Goal: Browse casually

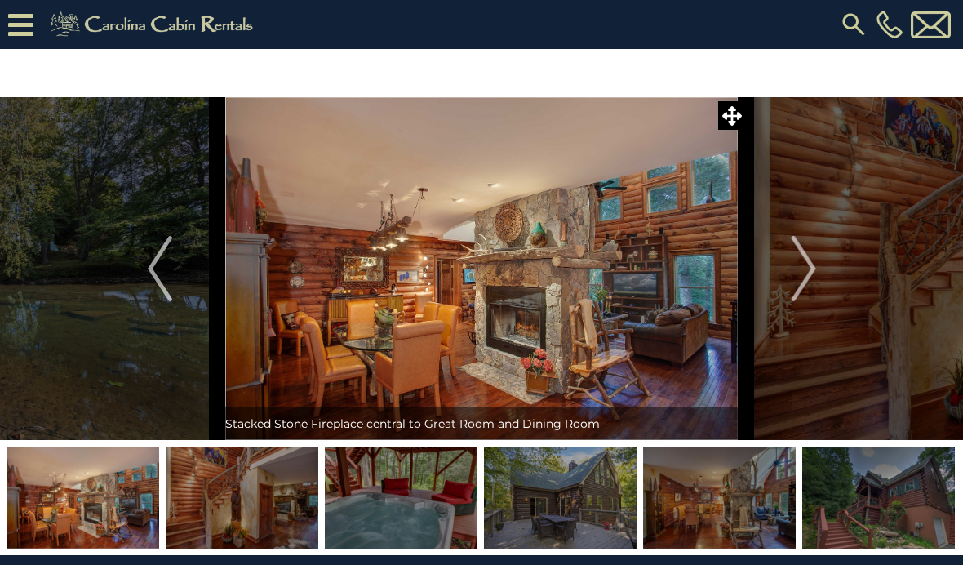
click at [815, 260] on img "Next" at bounding box center [803, 268] width 24 height 65
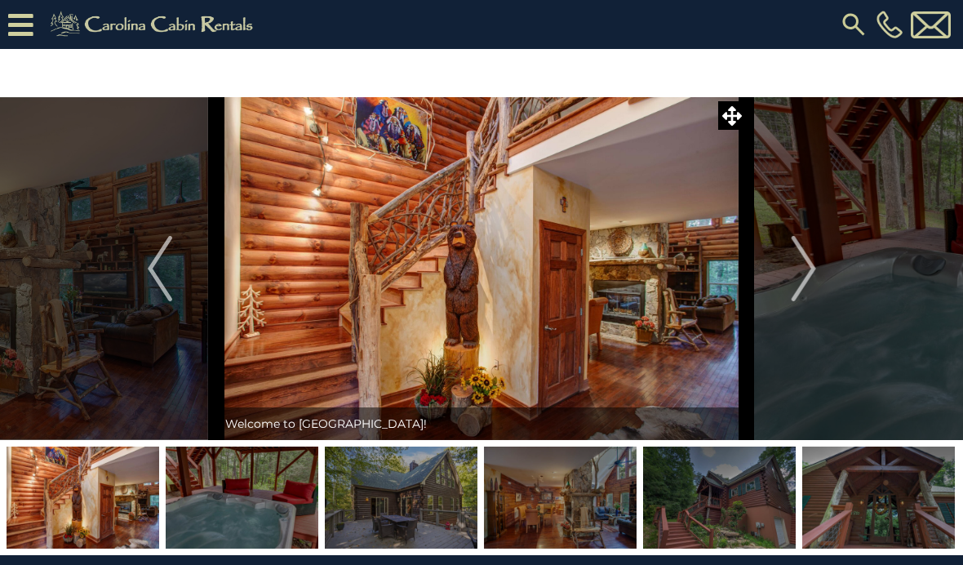
click at [817, 261] on button "Next" at bounding box center [804, 268] width 114 height 343
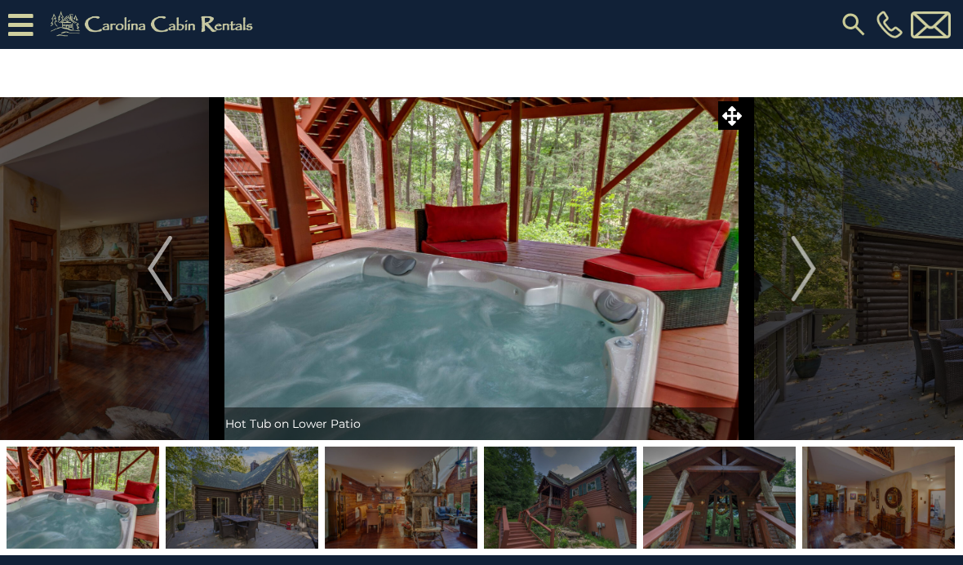
click at [810, 266] on img "Next" at bounding box center [803, 268] width 24 height 65
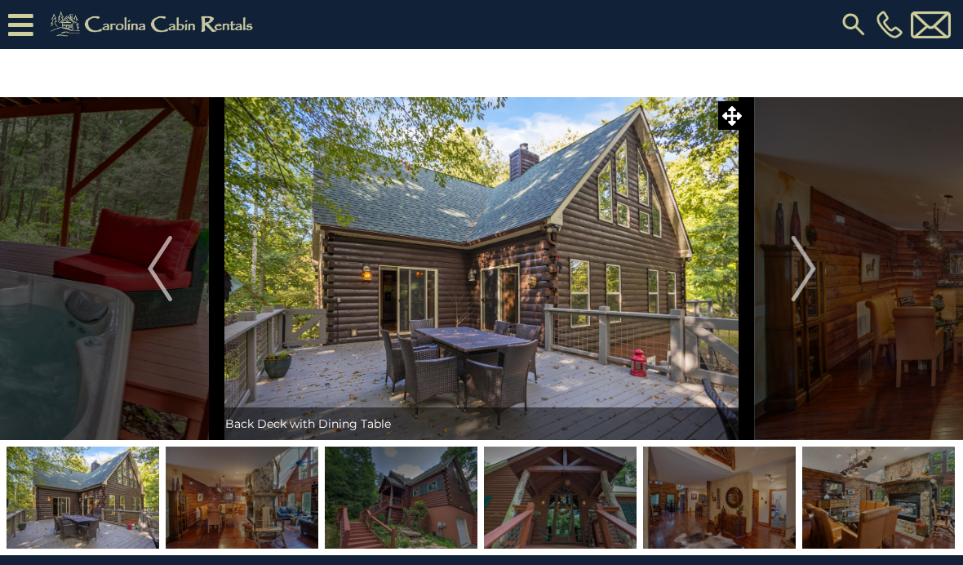
click at [151, 278] on img "Previous" at bounding box center [160, 268] width 24 height 65
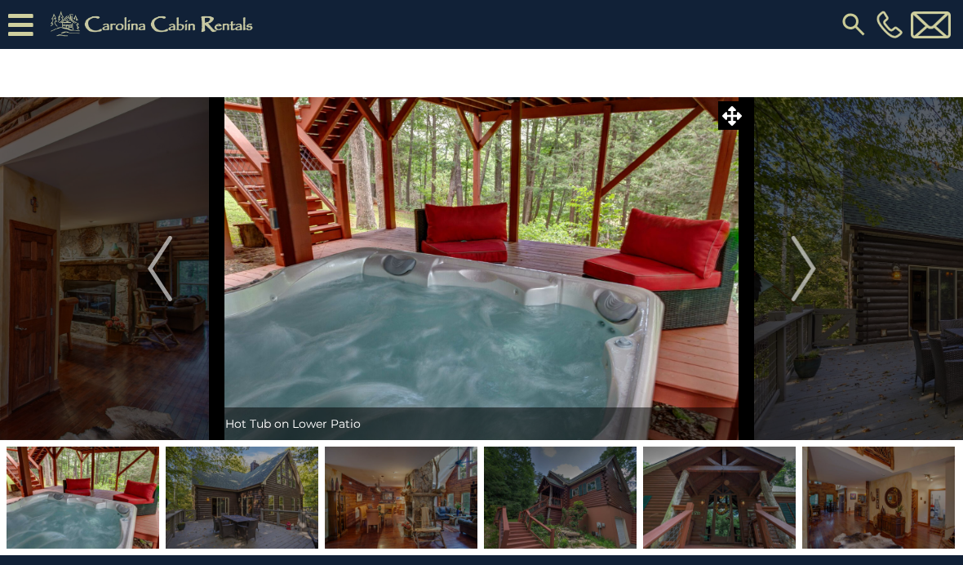
click at [823, 257] on button "Next" at bounding box center [804, 268] width 114 height 343
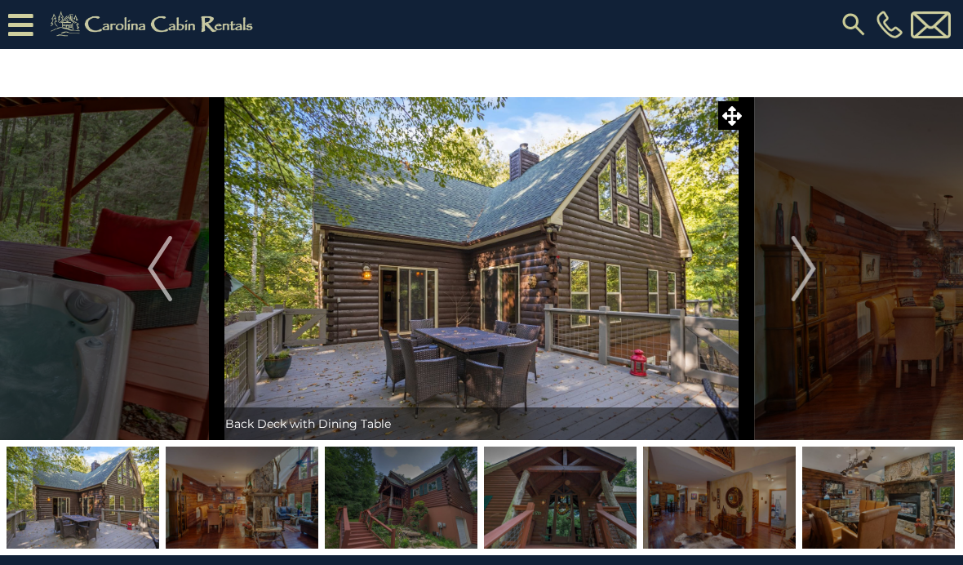
click at [809, 280] on img "Next" at bounding box center [803, 268] width 24 height 65
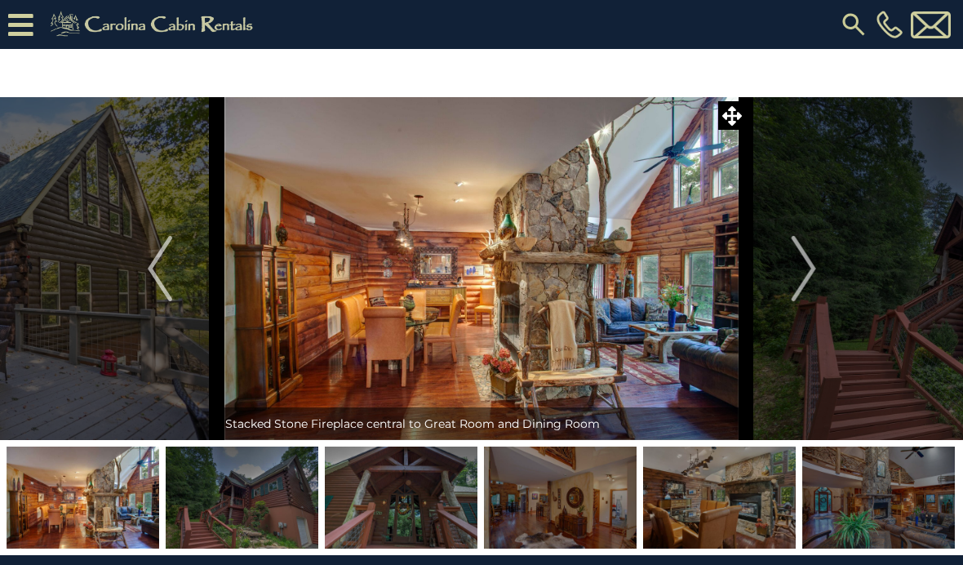
click at [145, 266] on button "Previous" at bounding box center [160, 268] width 114 height 343
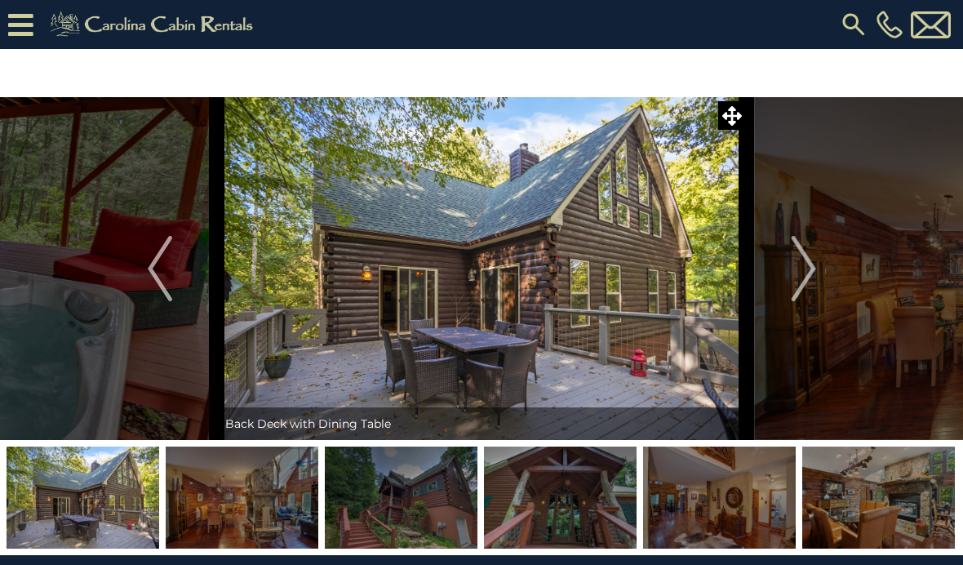
click at [828, 270] on button "Next" at bounding box center [804, 268] width 114 height 343
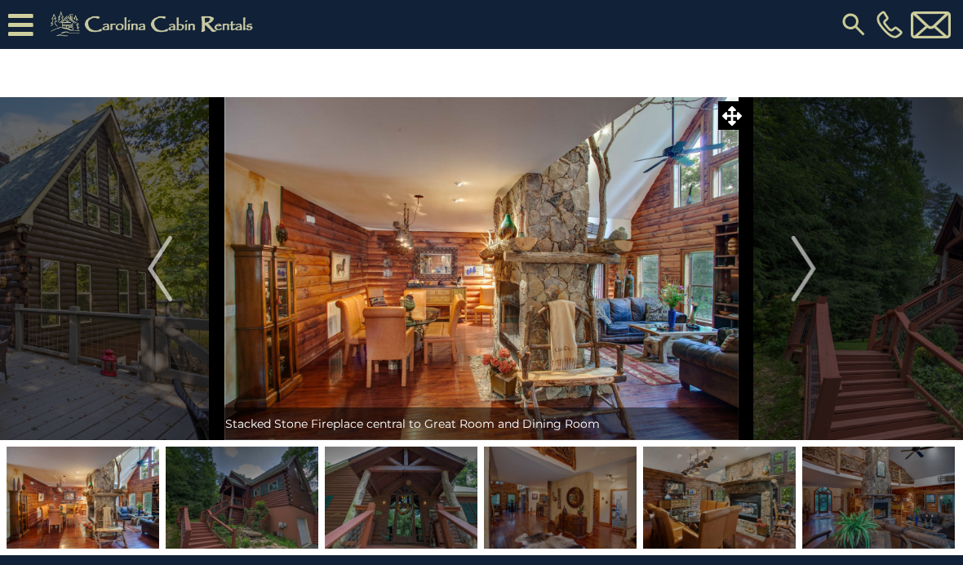
click at [817, 275] on button "Next" at bounding box center [804, 268] width 114 height 343
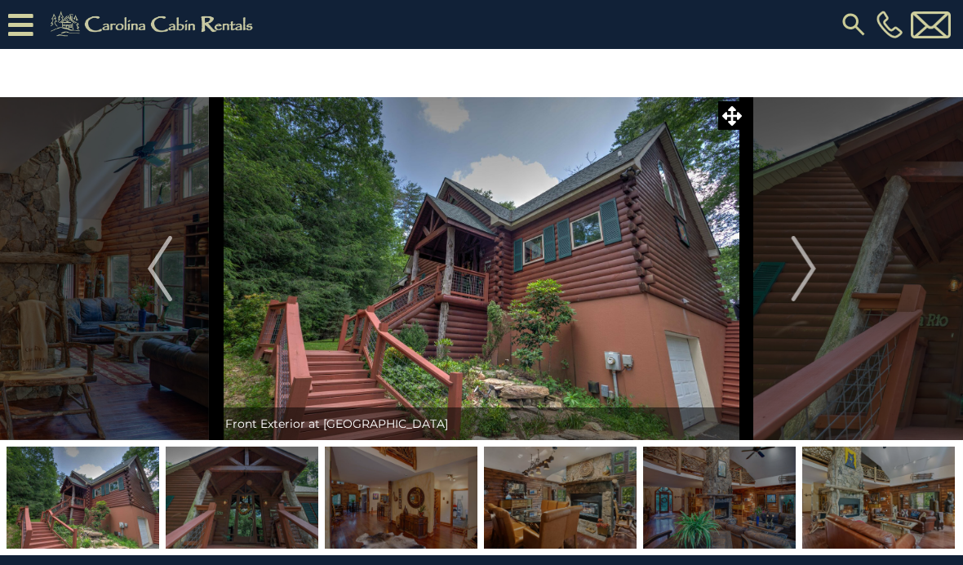
click at [819, 268] on button "Next" at bounding box center [804, 268] width 114 height 343
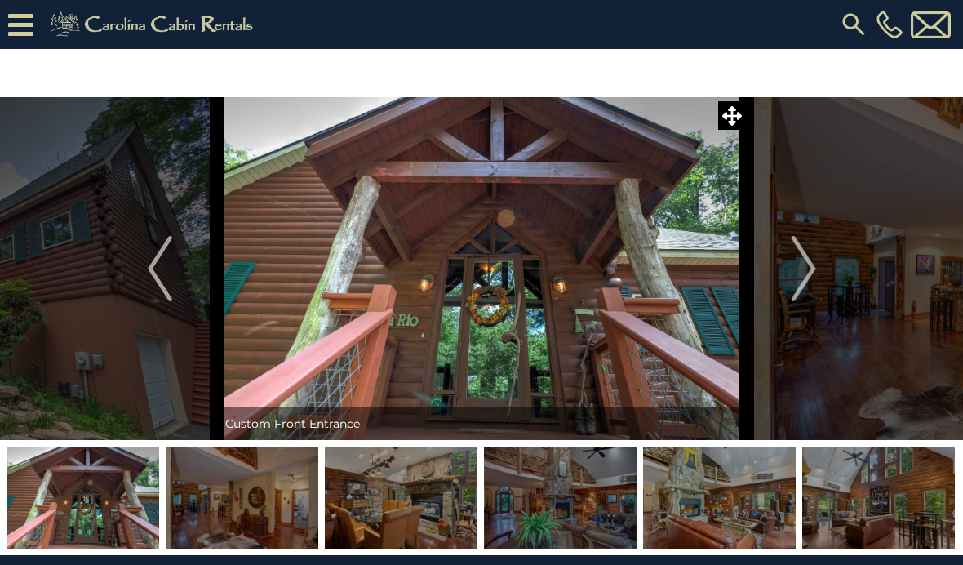
click at [817, 263] on button "Next" at bounding box center [804, 268] width 114 height 343
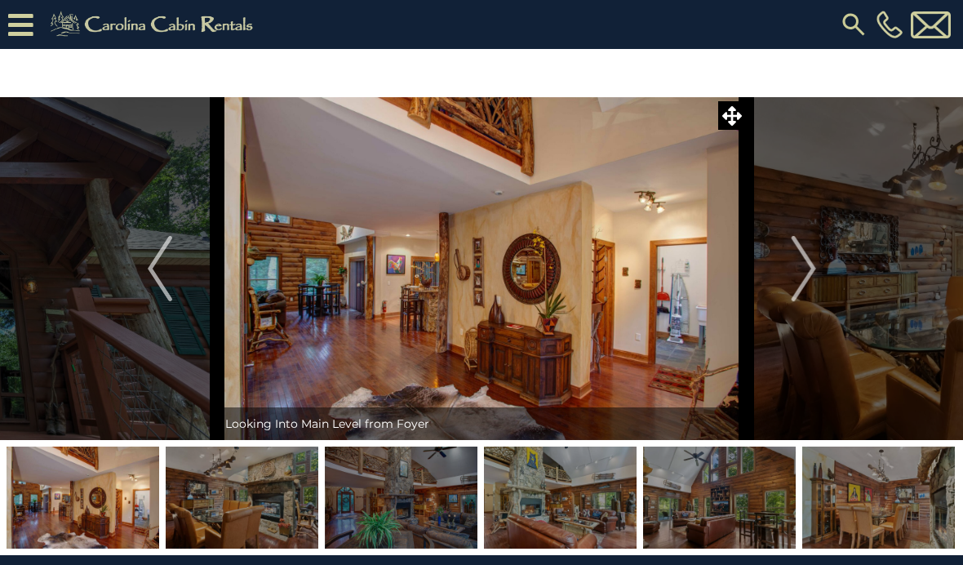
click at [812, 269] on img "Next" at bounding box center [803, 268] width 24 height 65
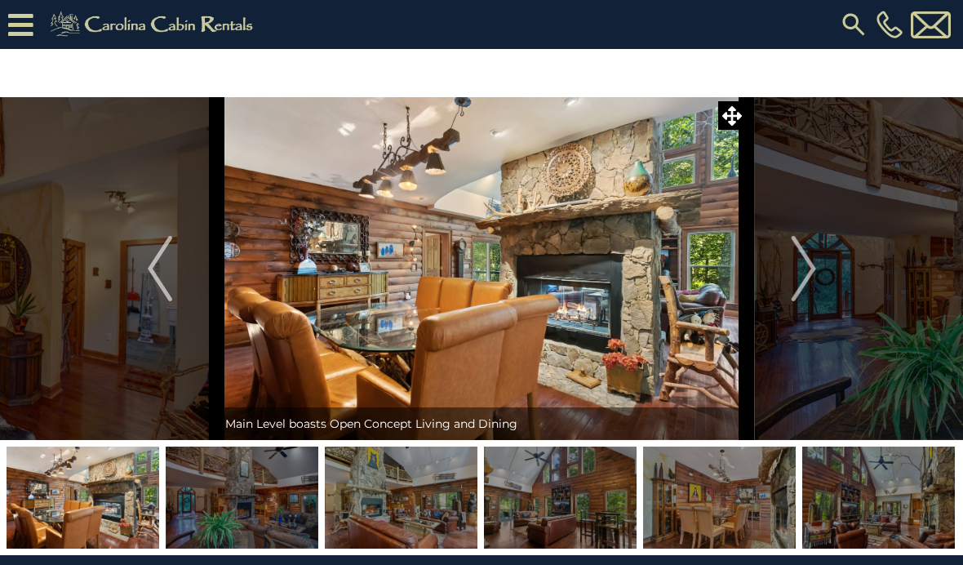
click at [811, 273] on img "Next" at bounding box center [803, 268] width 24 height 65
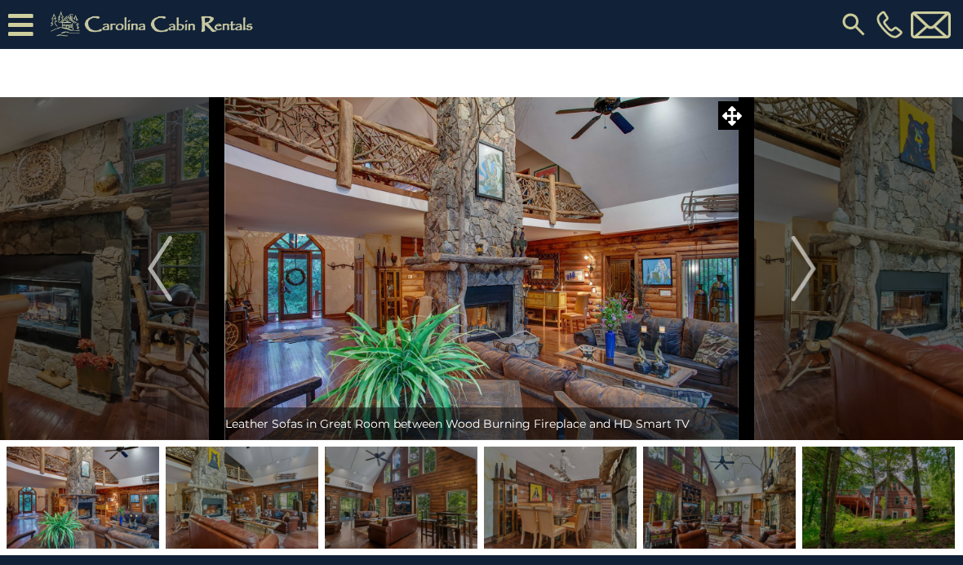
click at [824, 261] on button "Next" at bounding box center [804, 268] width 114 height 343
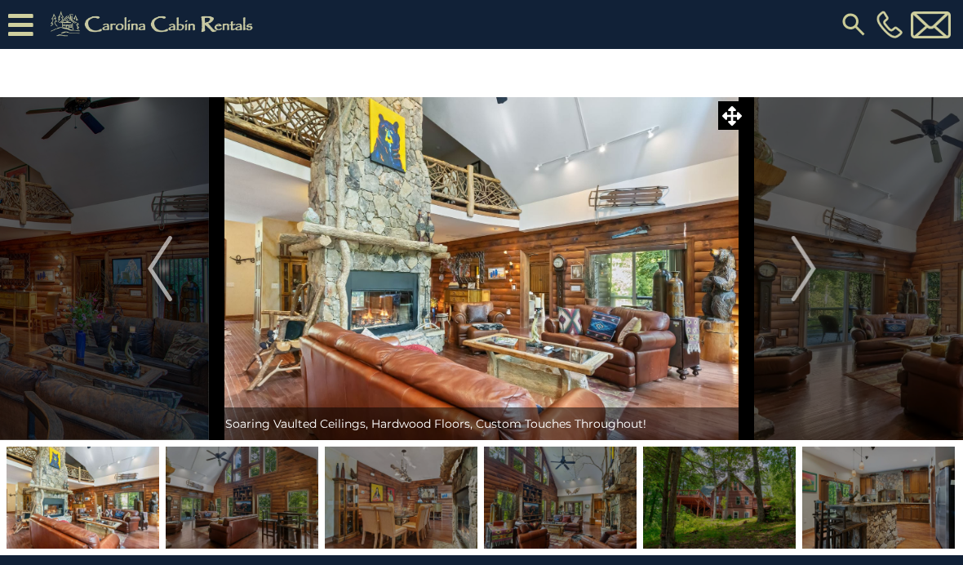
click at [822, 279] on button "Next" at bounding box center [804, 268] width 114 height 343
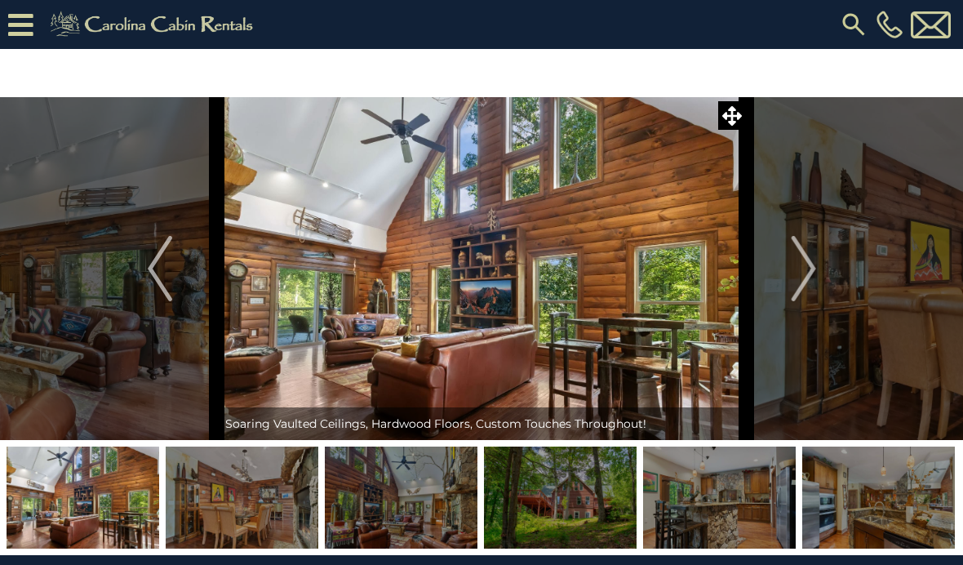
click at [819, 273] on button "Next" at bounding box center [804, 268] width 114 height 343
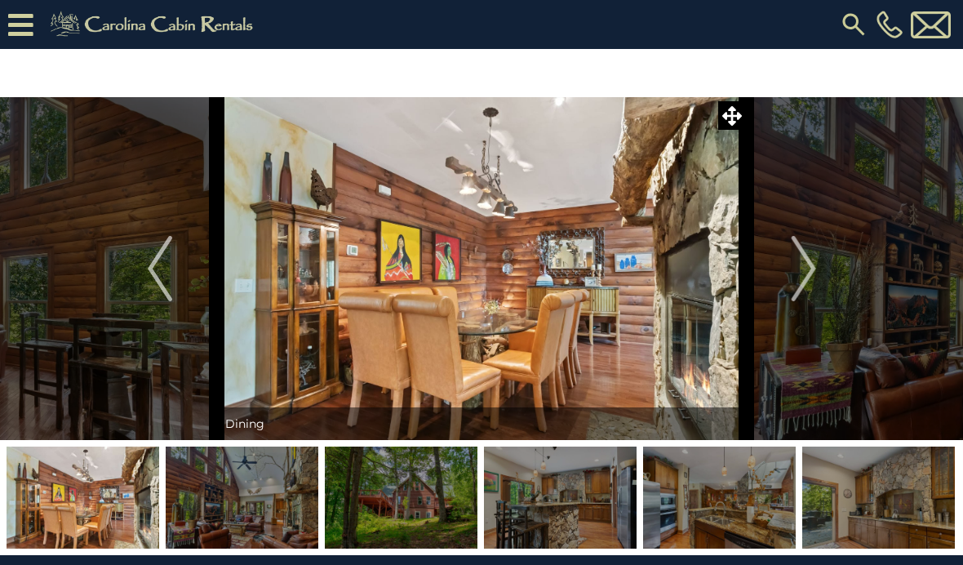
click at [818, 270] on button "Next" at bounding box center [804, 268] width 114 height 343
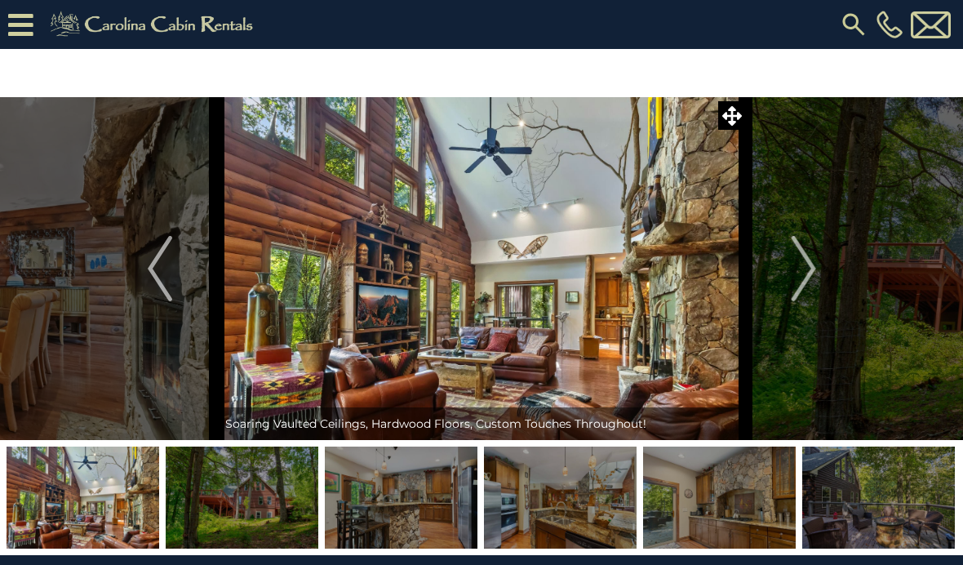
click at [800, 259] on img "Next" at bounding box center [803, 268] width 24 height 65
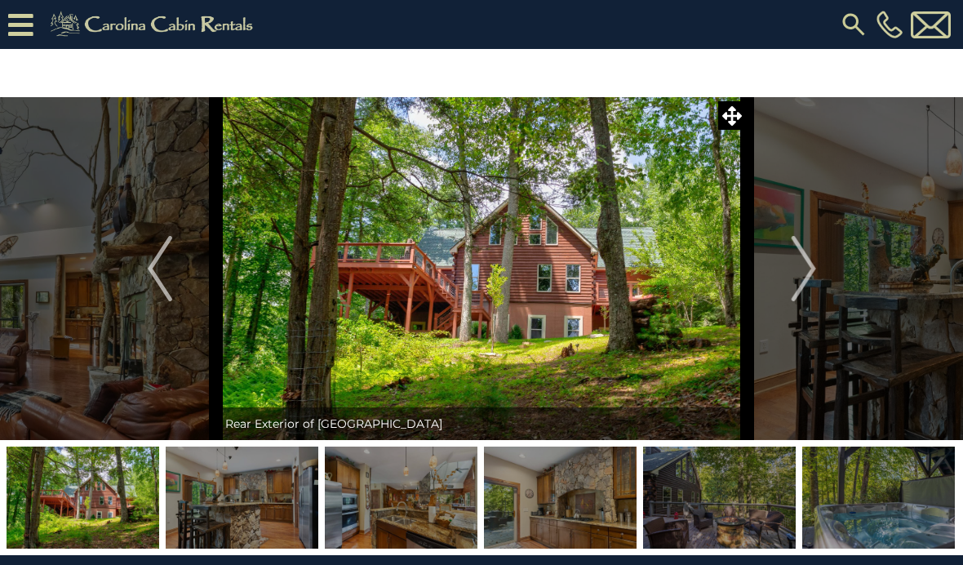
click at [784, 258] on button "Next" at bounding box center [804, 268] width 114 height 343
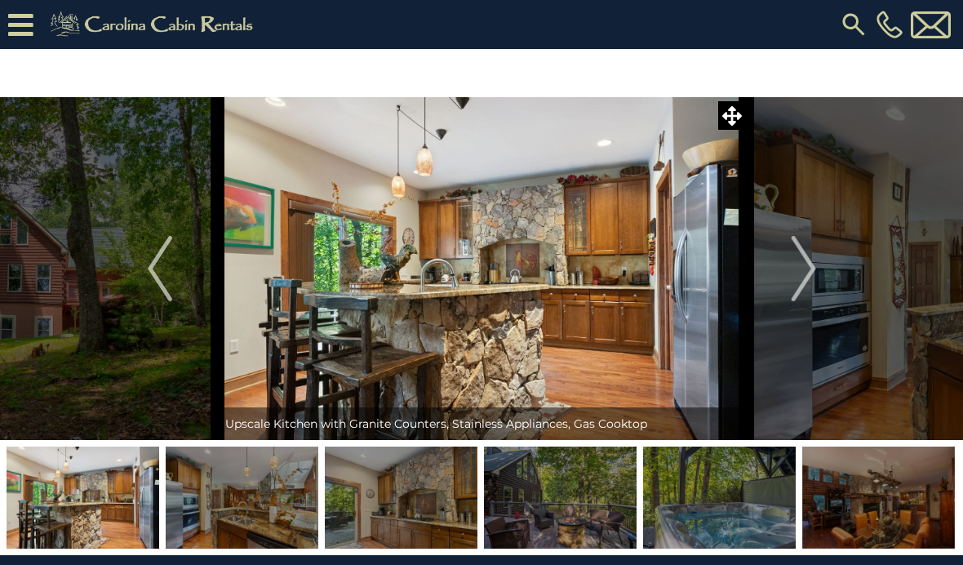
click at [166, 273] on img "Previous" at bounding box center [160, 268] width 24 height 65
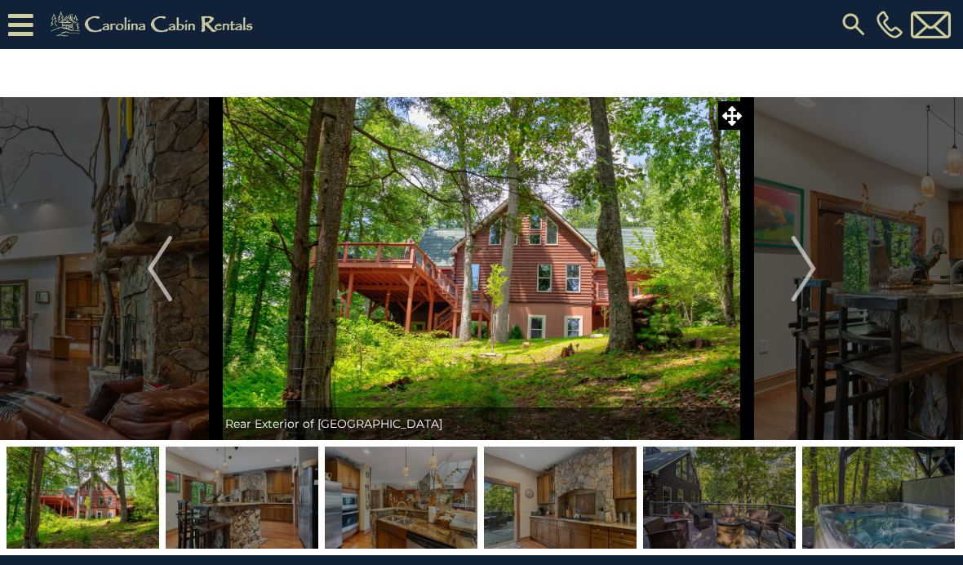
click at [827, 271] on button "Next" at bounding box center [804, 268] width 114 height 343
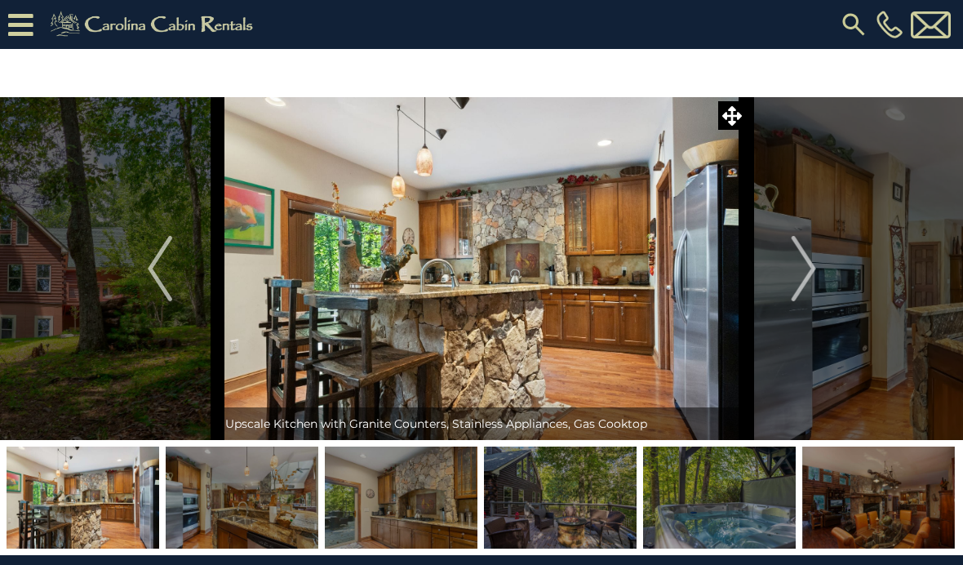
click at [829, 259] on button "Next" at bounding box center [804, 268] width 114 height 343
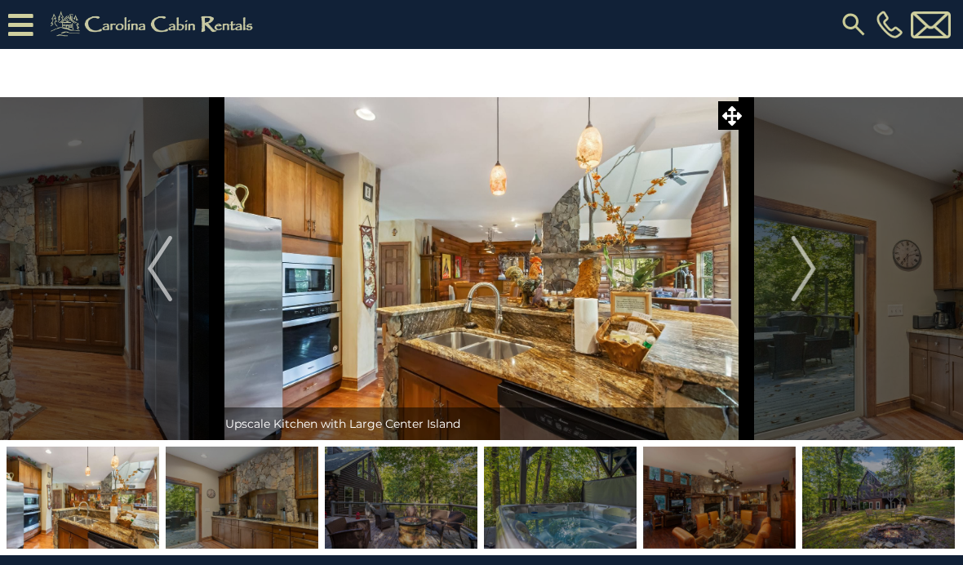
click at [140, 282] on button "Previous" at bounding box center [160, 268] width 114 height 343
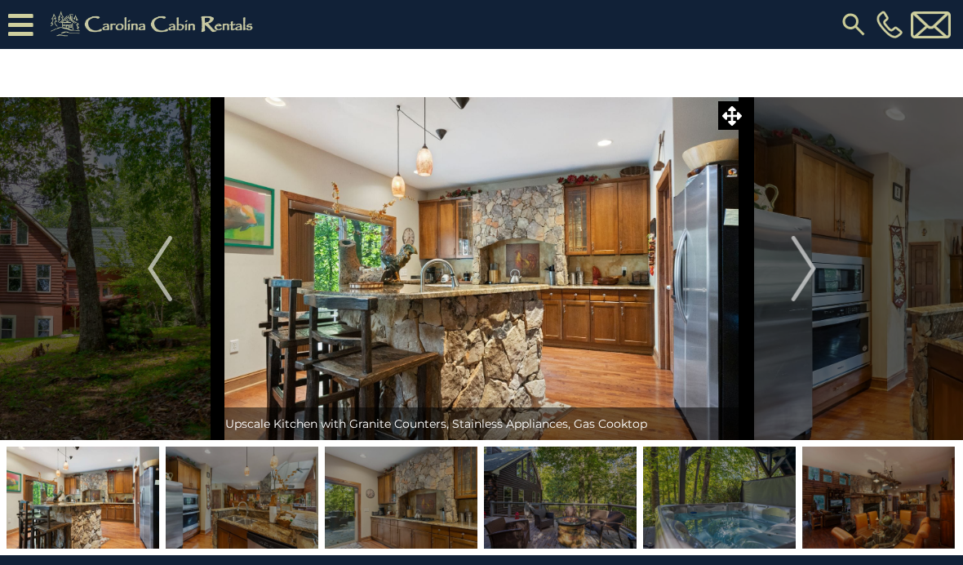
click at [817, 269] on button "Next" at bounding box center [804, 268] width 114 height 343
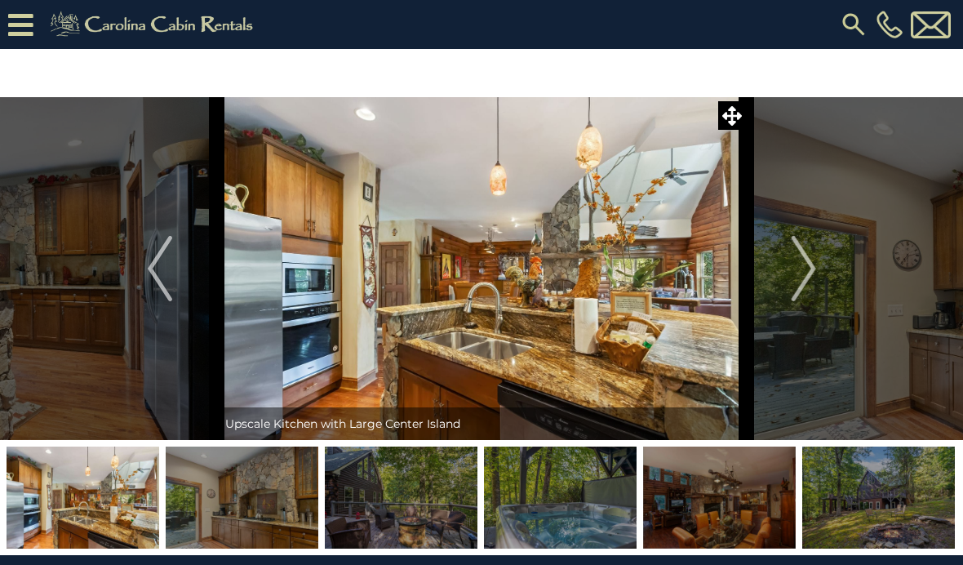
click at [825, 264] on button "Next" at bounding box center [804, 268] width 114 height 343
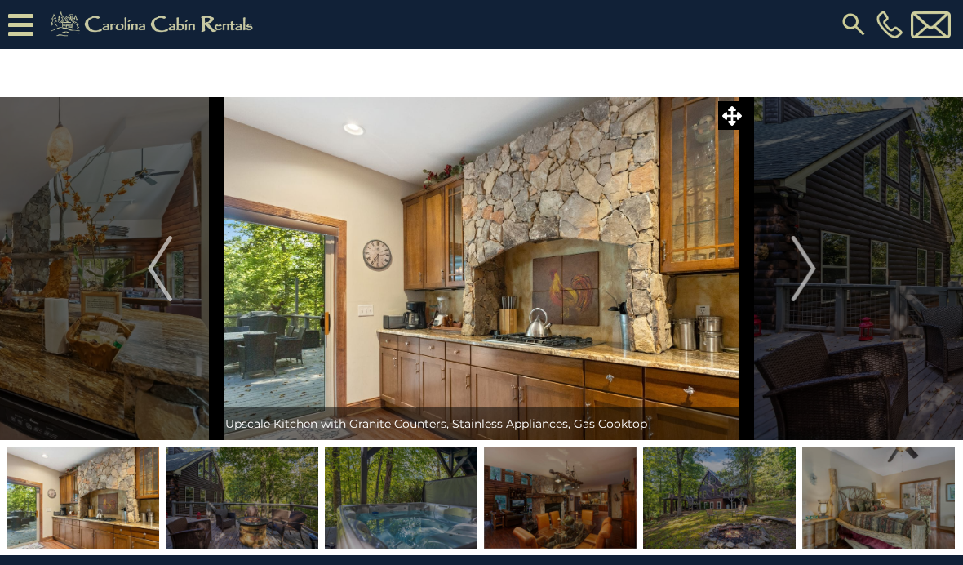
click at [821, 265] on button "Next" at bounding box center [804, 268] width 114 height 343
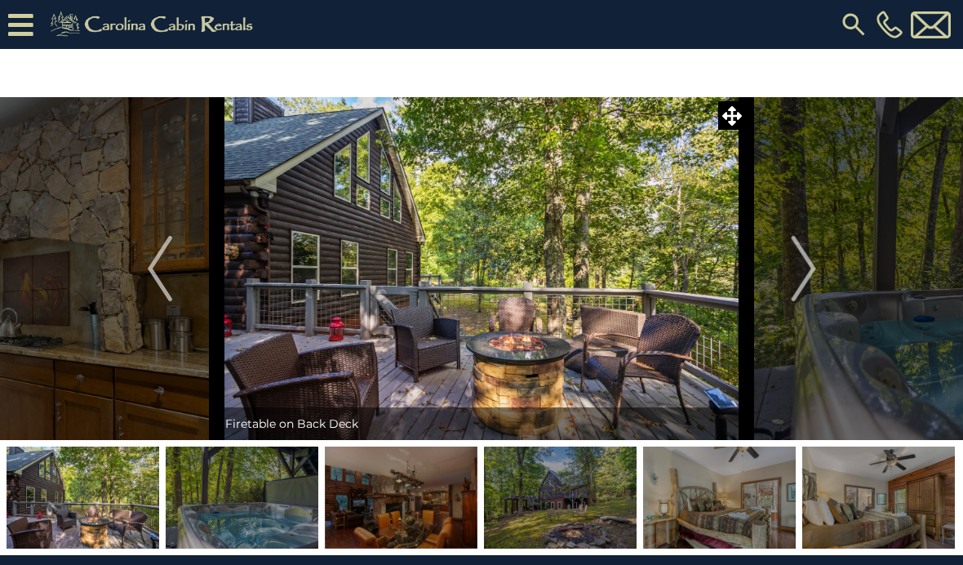
click at [820, 272] on button "Next" at bounding box center [804, 268] width 114 height 343
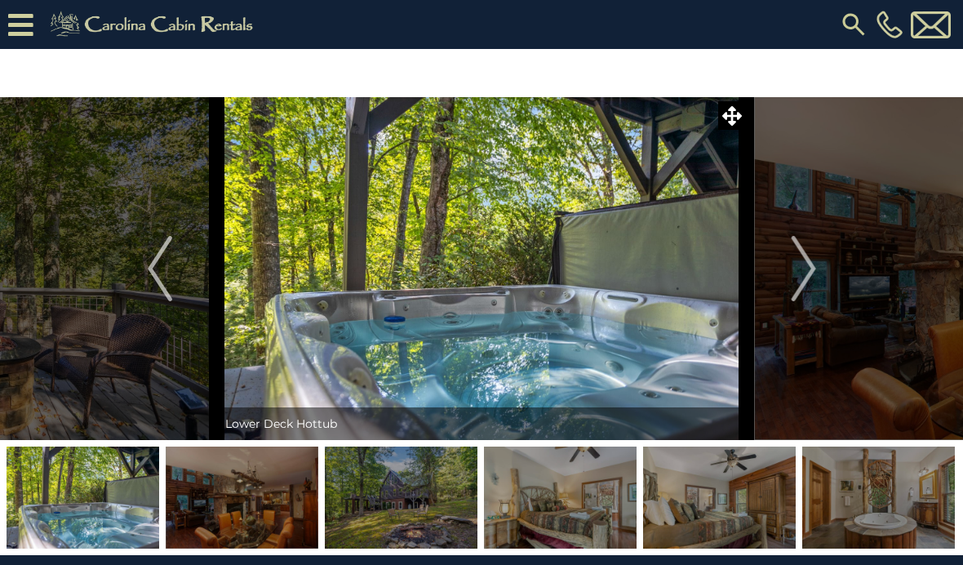
click at [822, 265] on button "Next" at bounding box center [804, 268] width 114 height 343
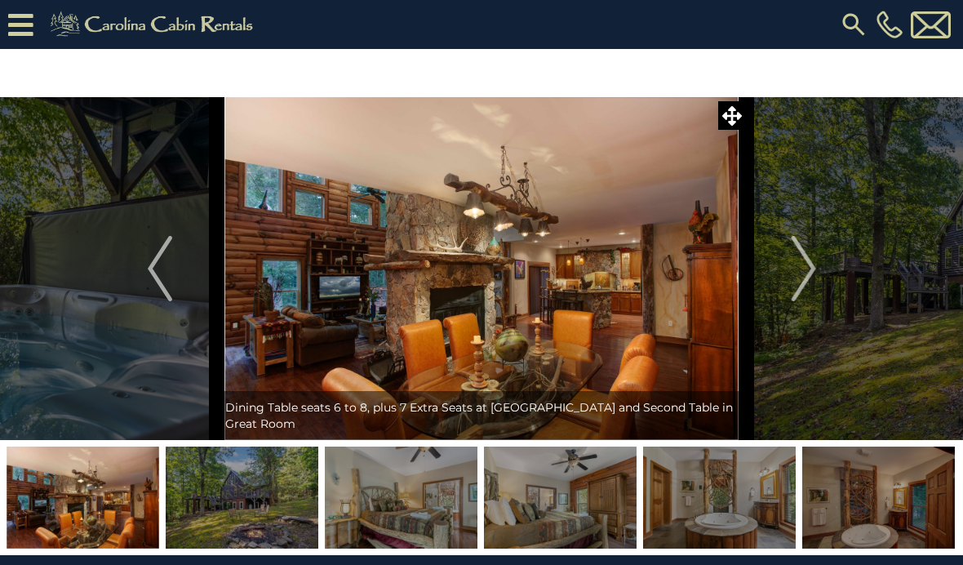
click at [817, 264] on button "Next" at bounding box center [804, 268] width 114 height 343
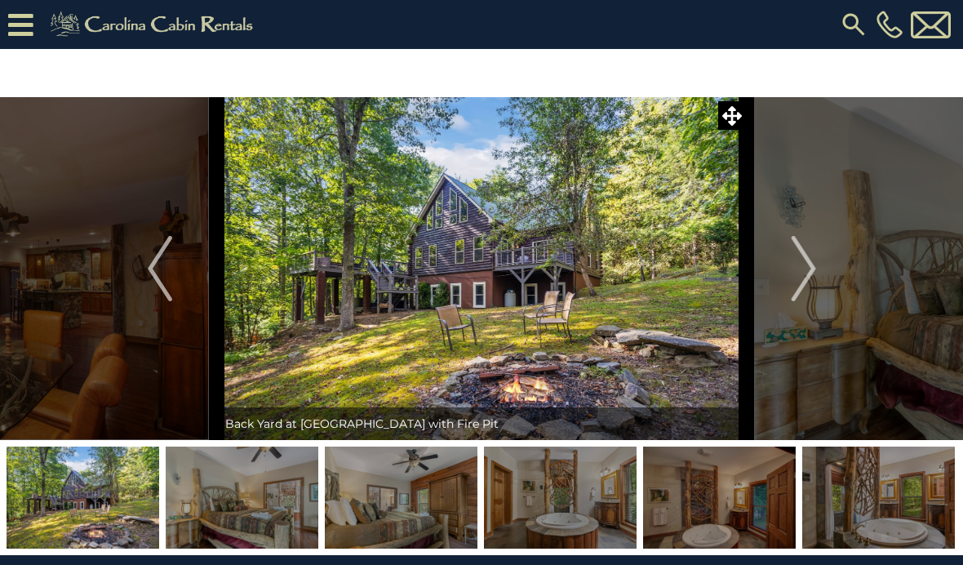
click at [815, 270] on img "Next" at bounding box center [803, 268] width 24 height 65
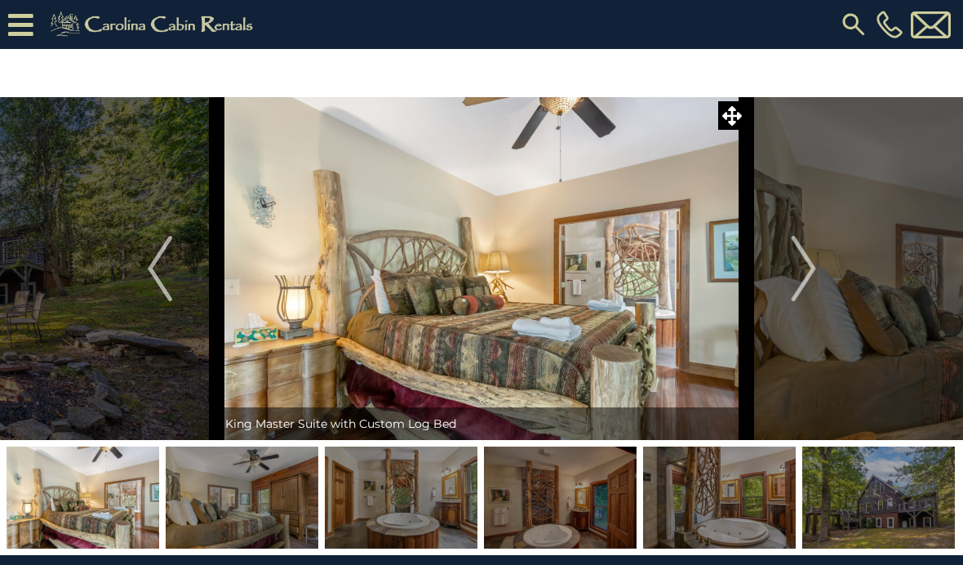
click at [821, 263] on button "Next" at bounding box center [804, 268] width 114 height 343
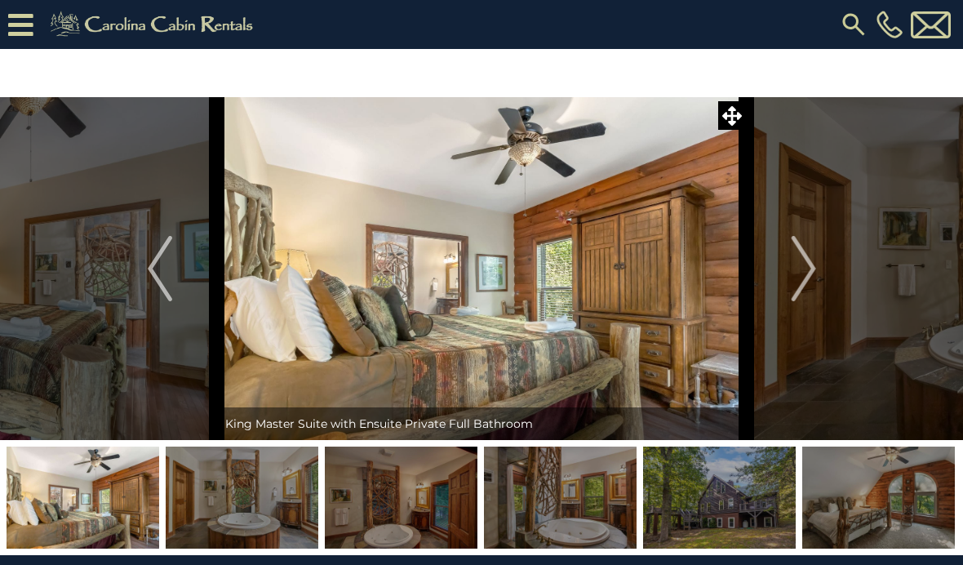
click at [836, 273] on button "Next" at bounding box center [804, 268] width 114 height 343
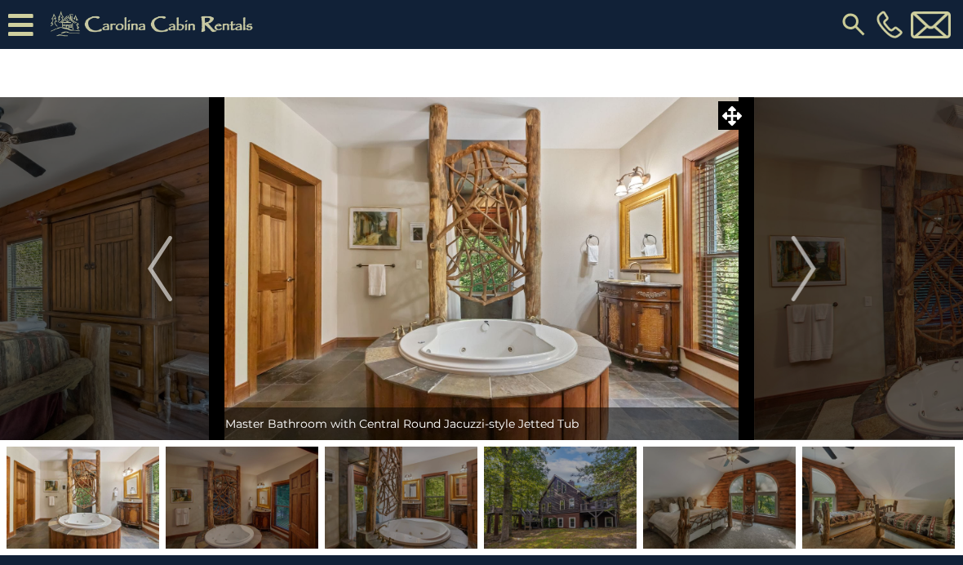
click at [815, 266] on img "Next" at bounding box center [803, 268] width 24 height 65
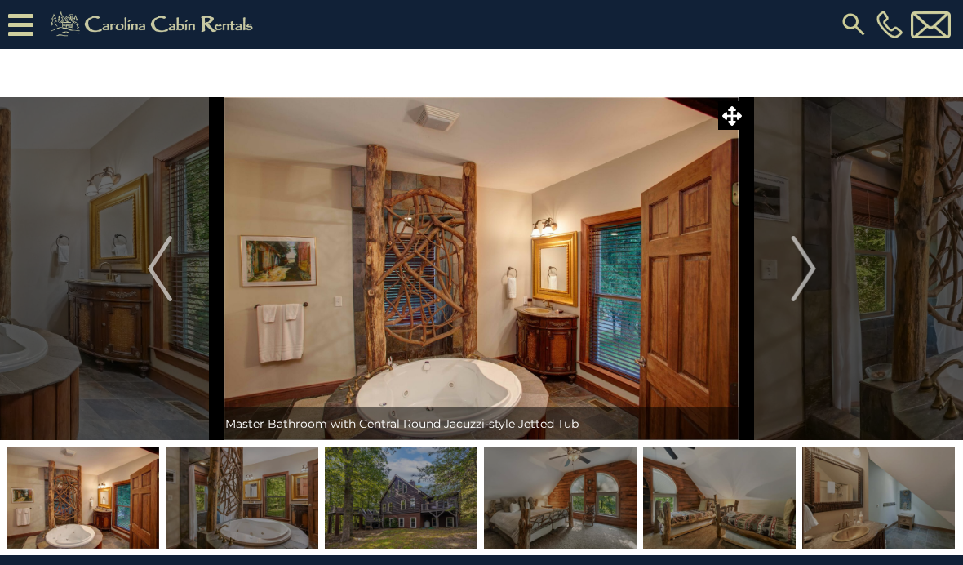
click at [810, 262] on img "Next" at bounding box center [803, 268] width 24 height 65
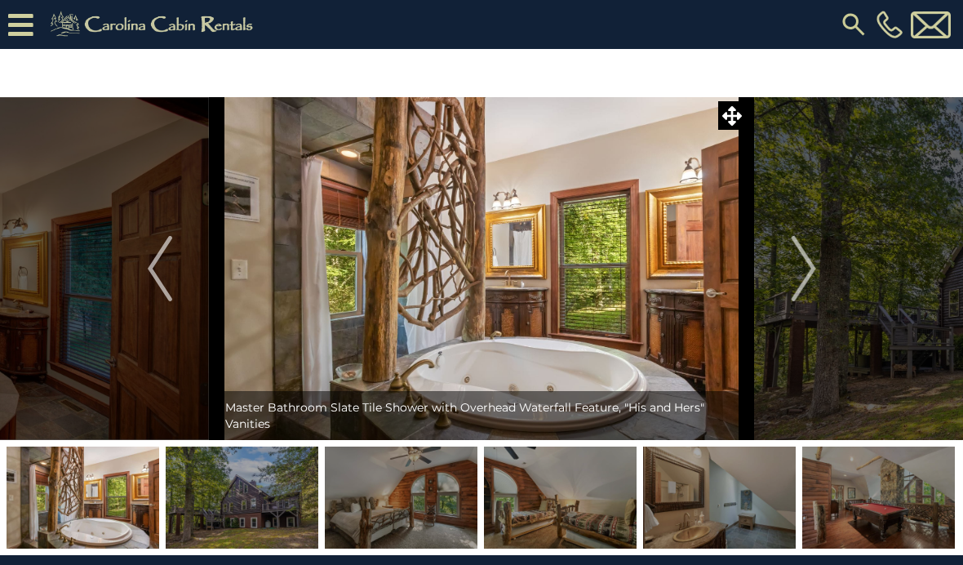
click at [808, 262] on img "Next" at bounding box center [803, 268] width 24 height 65
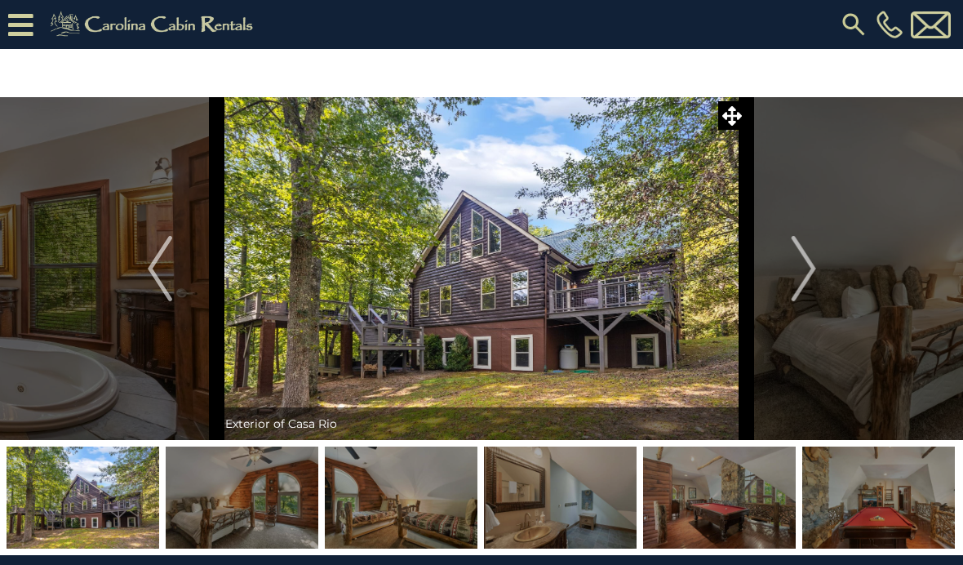
click at [815, 273] on img "Next" at bounding box center [803, 268] width 24 height 65
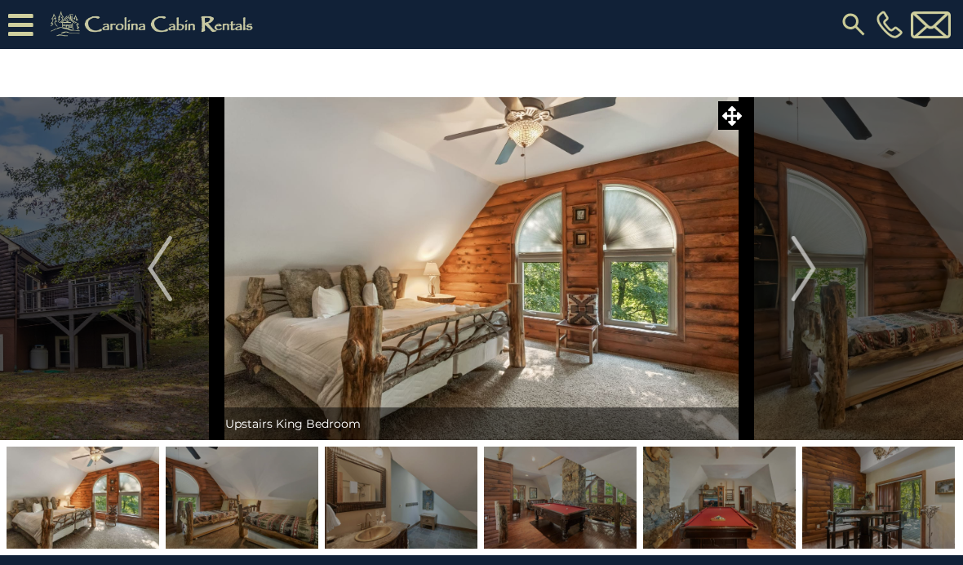
click at [825, 275] on button "Next" at bounding box center [804, 268] width 114 height 343
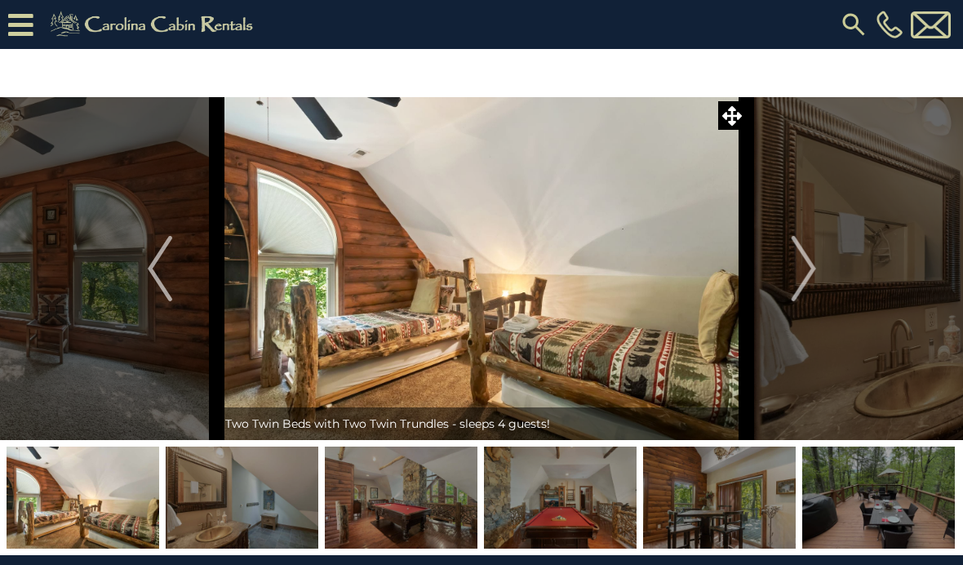
click at [155, 260] on img "Previous" at bounding box center [160, 268] width 24 height 65
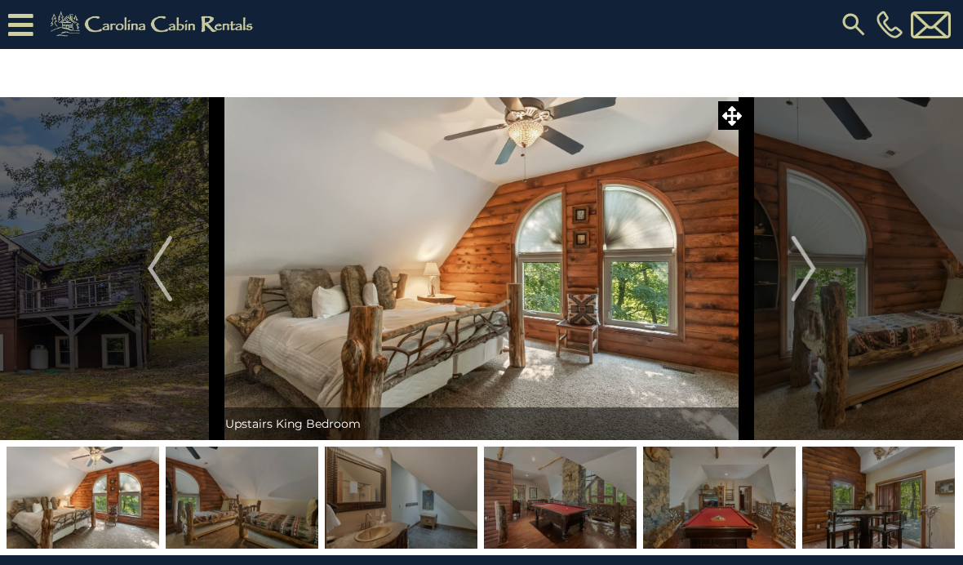
click at [815, 268] on img "Next" at bounding box center [803, 268] width 24 height 65
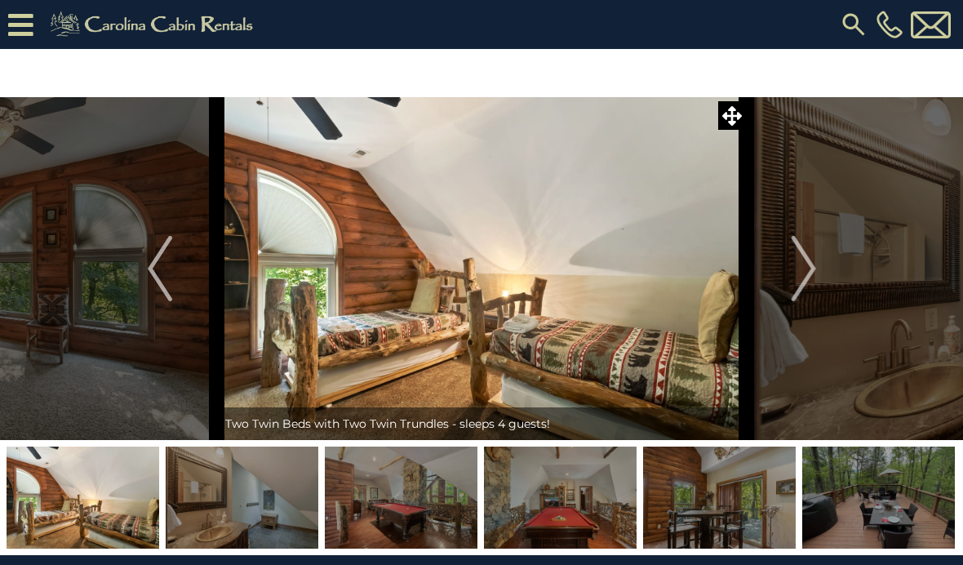
click at [158, 262] on img "Previous" at bounding box center [160, 268] width 24 height 65
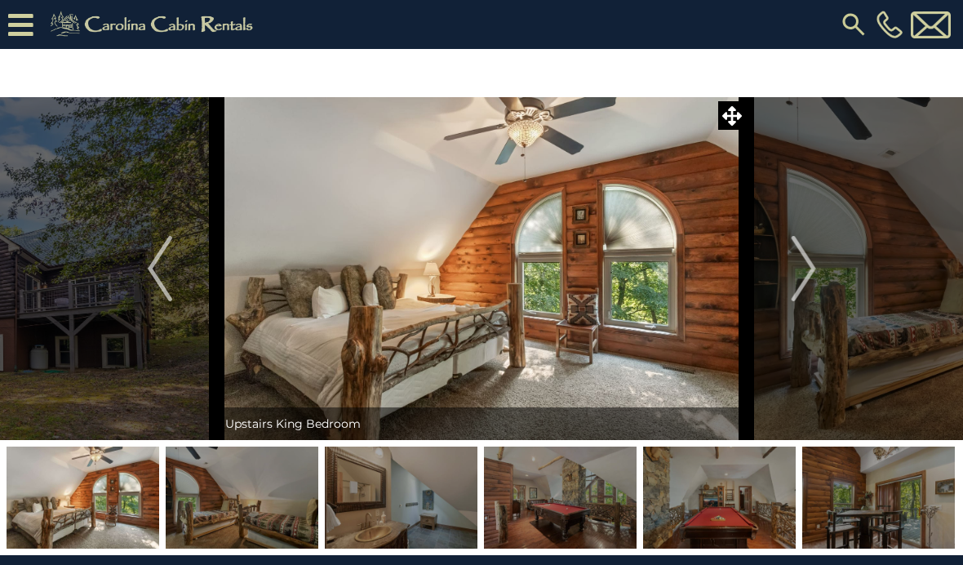
click at [830, 270] on button "Next" at bounding box center [804, 268] width 114 height 343
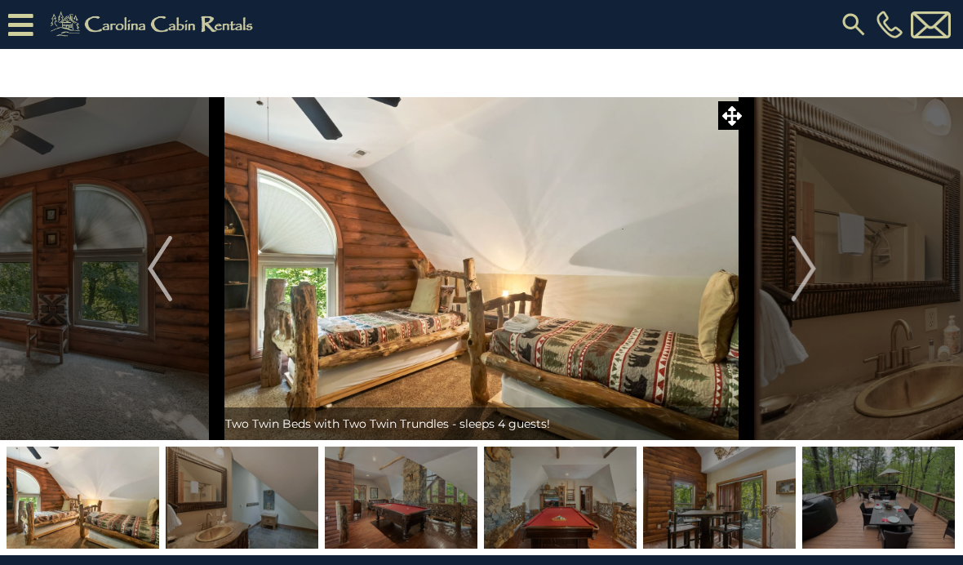
click at [815, 268] on img "Next" at bounding box center [803, 268] width 24 height 65
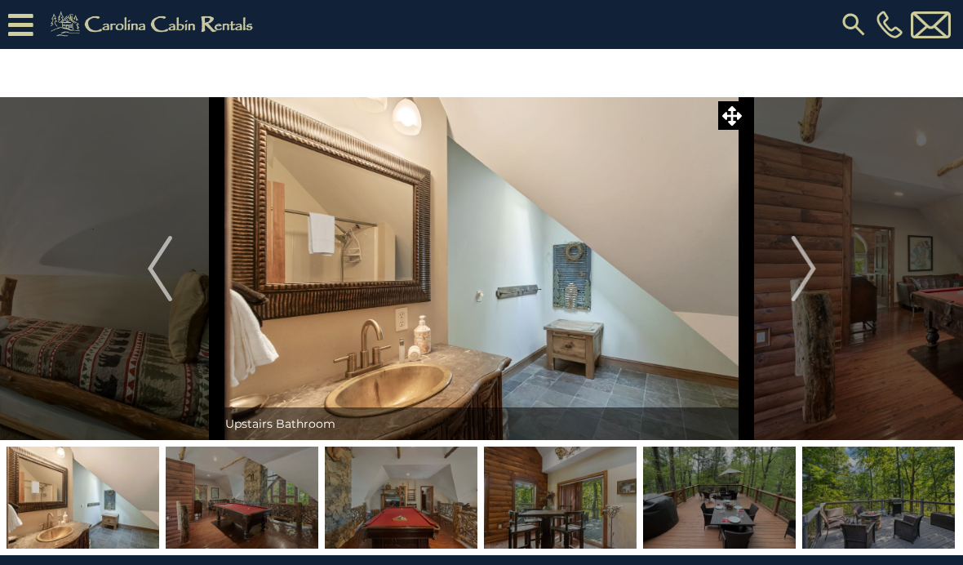
click at [806, 266] on img "Next" at bounding box center [803, 268] width 24 height 65
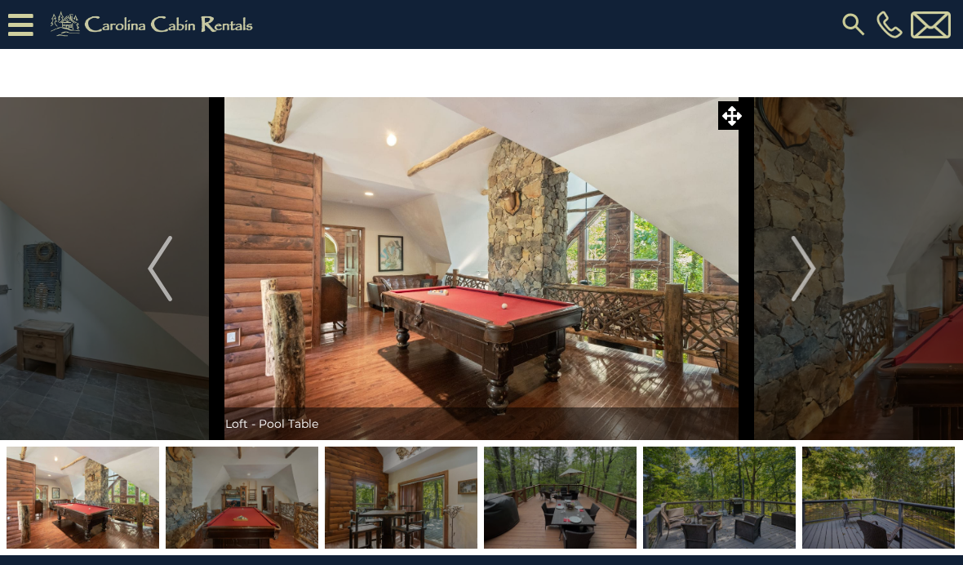
click at [819, 254] on button "Next" at bounding box center [804, 268] width 114 height 343
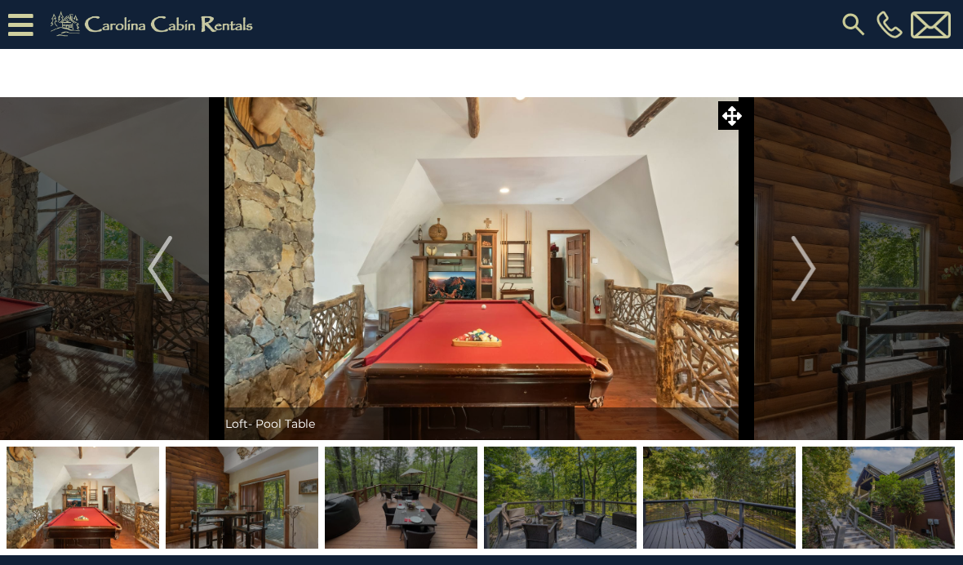
click at [818, 262] on button "Next" at bounding box center [804, 268] width 114 height 343
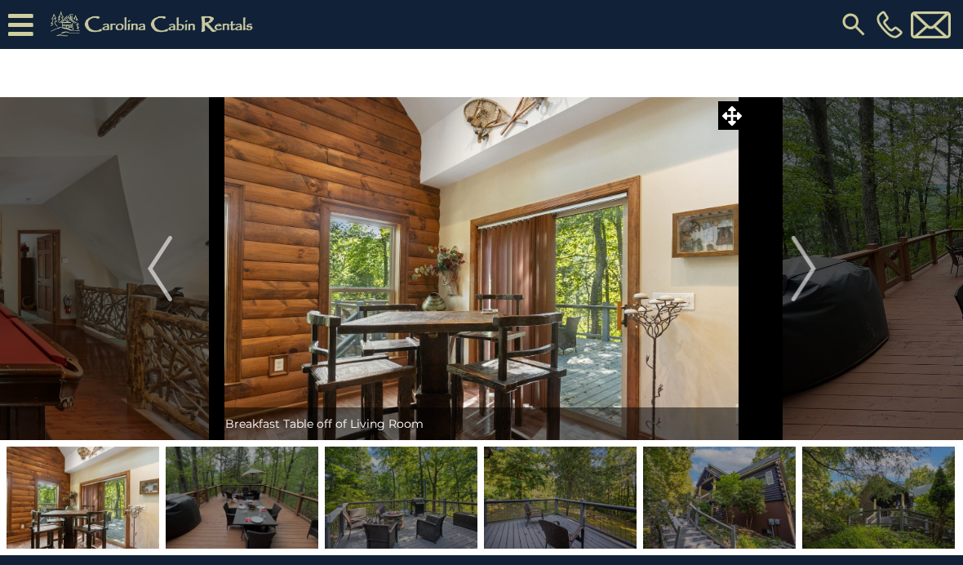
click at [808, 265] on img "Next" at bounding box center [803, 268] width 24 height 65
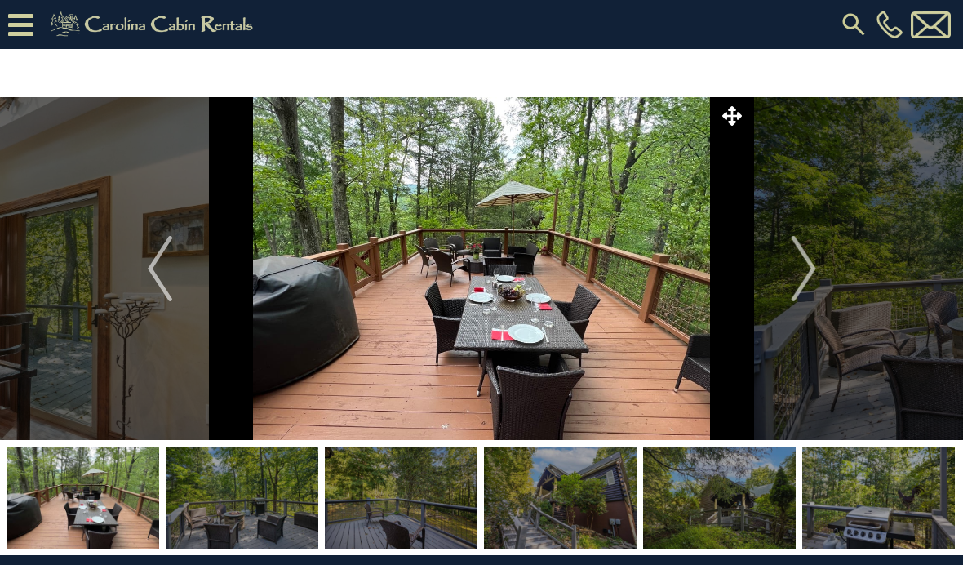
click at [793, 239] on img "Next" at bounding box center [803, 268] width 24 height 65
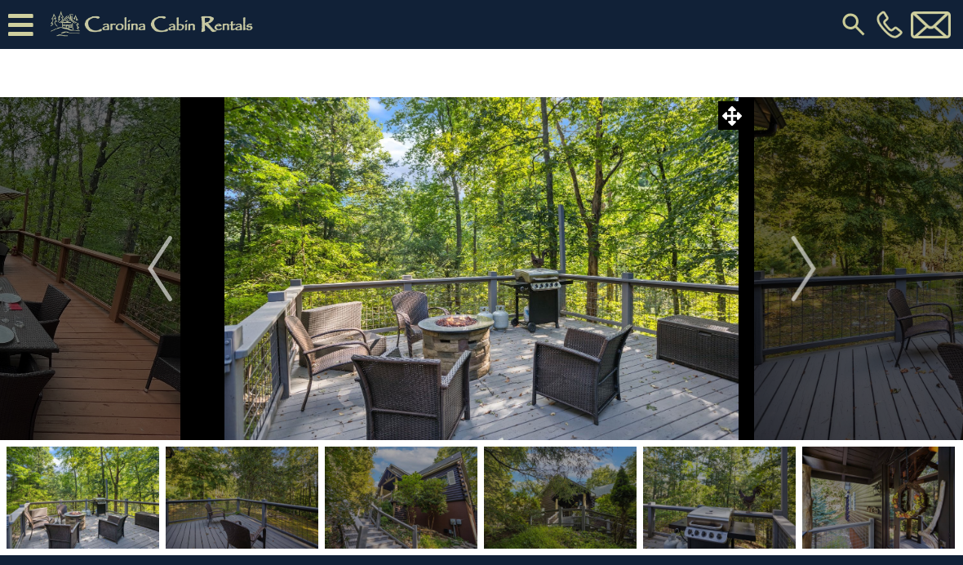
click at [163, 272] on img "Previous" at bounding box center [160, 268] width 24 height 65
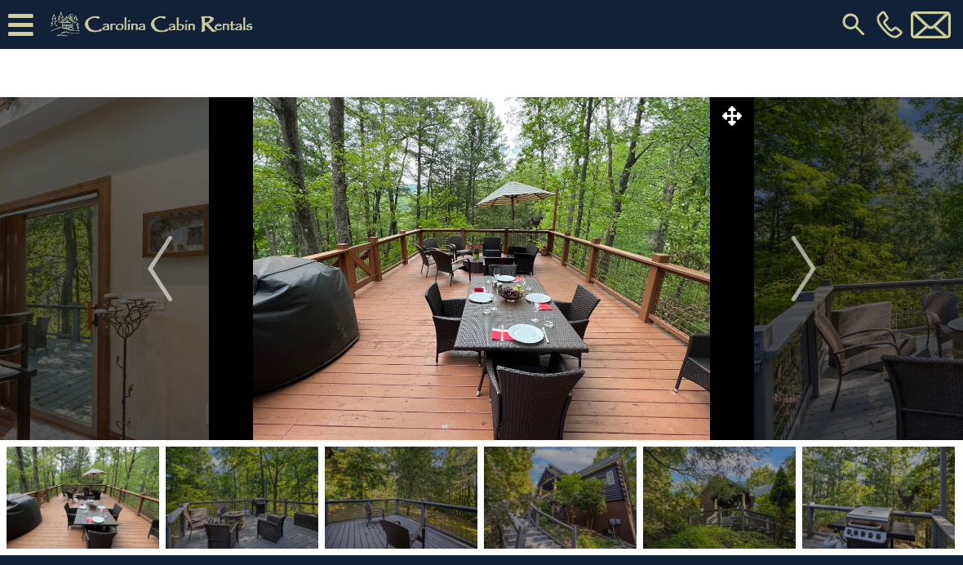
click at [814, 280] on img "Next" at bounding box center [803, 268] width 24 height 65
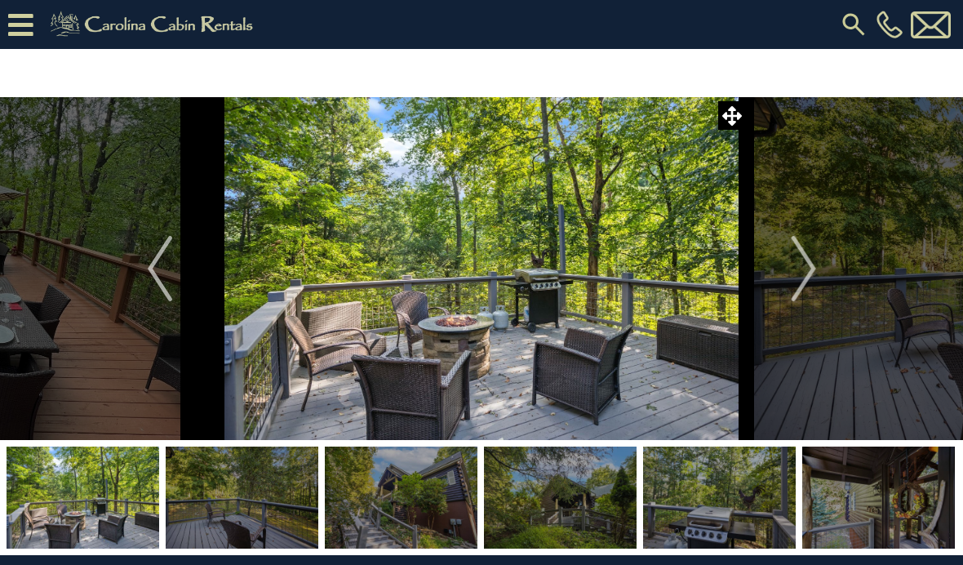
click at [810, 268] on img "Next" at bounding box center [803, 268] width 24 height 65
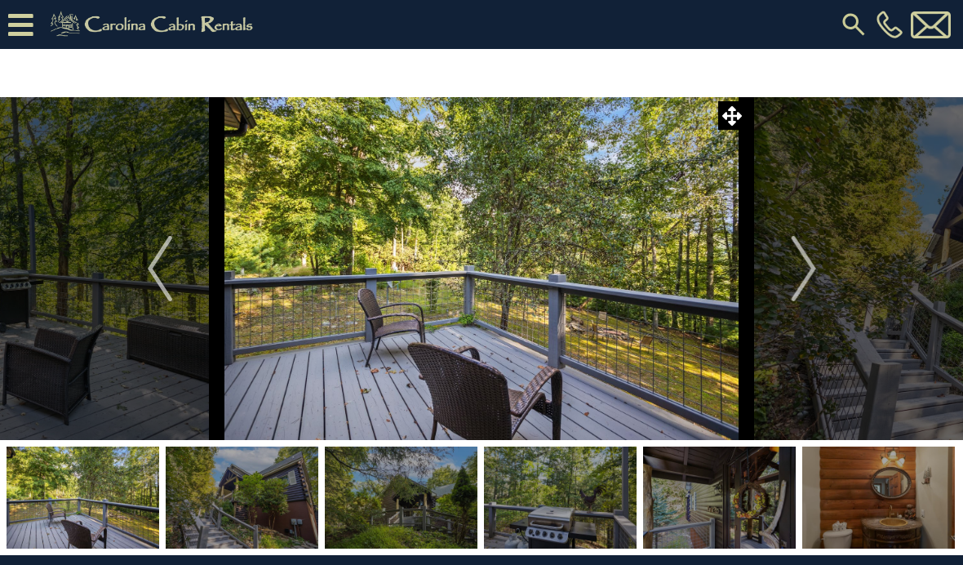
click at [806, 276] on img "Next" at bounding box center [803, 268] width 24 height 65
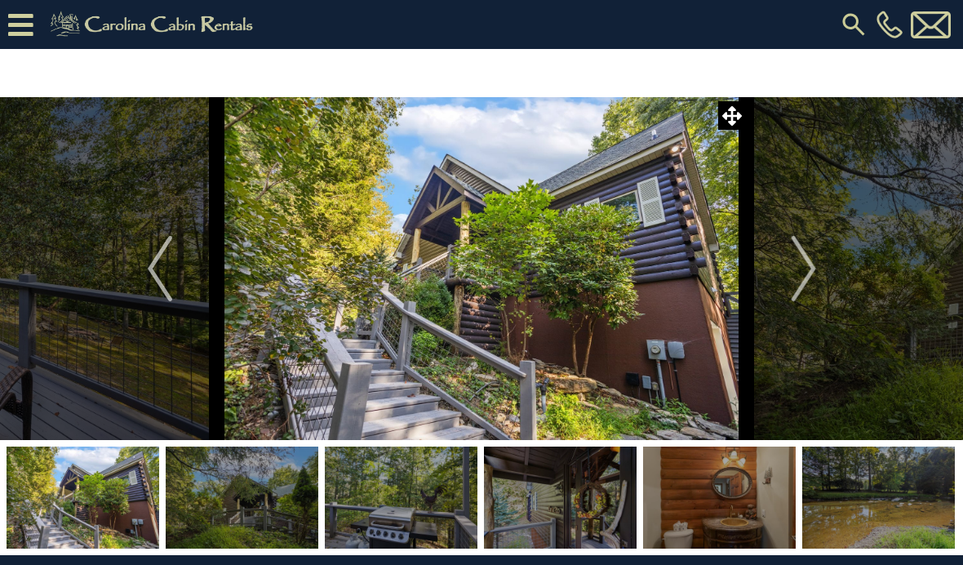
click at [141, 286] on button "Previous" at bounding box center [160, 268] width 114 height 343
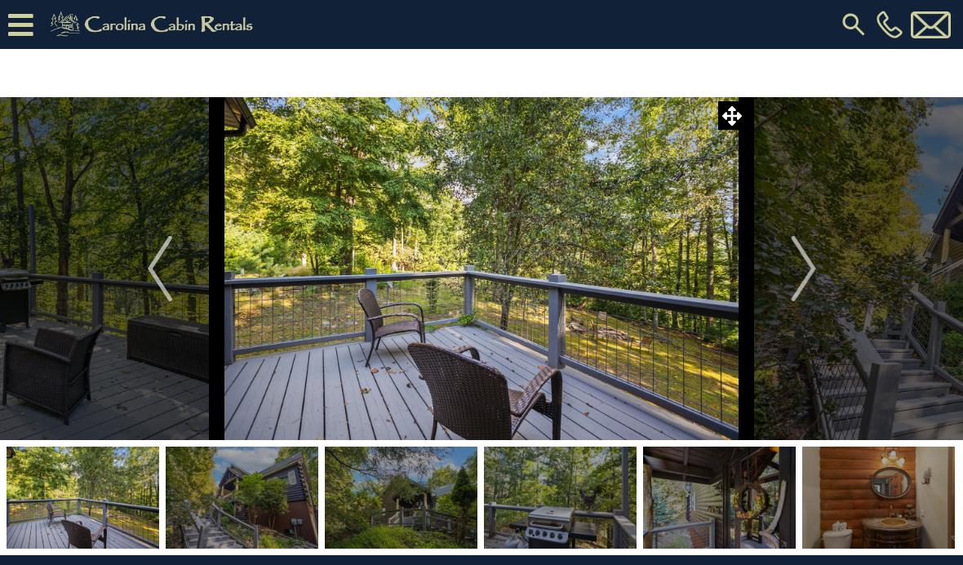
click at [819, 282] on button "Next" at bounding box center [804, 268] width 114 height 343
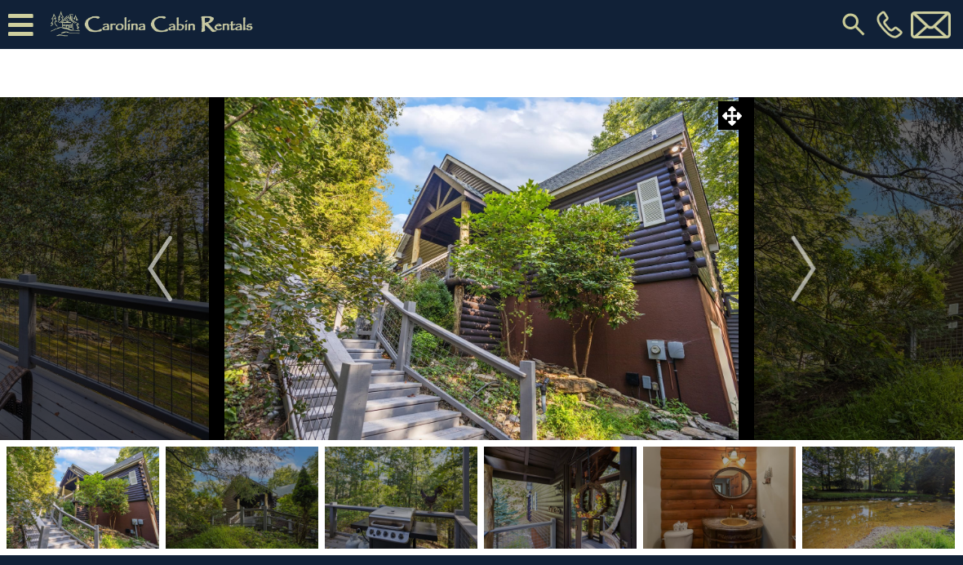
click at [821, 273] on button "Next" at bounding box center [804, 268] width 114 height 343
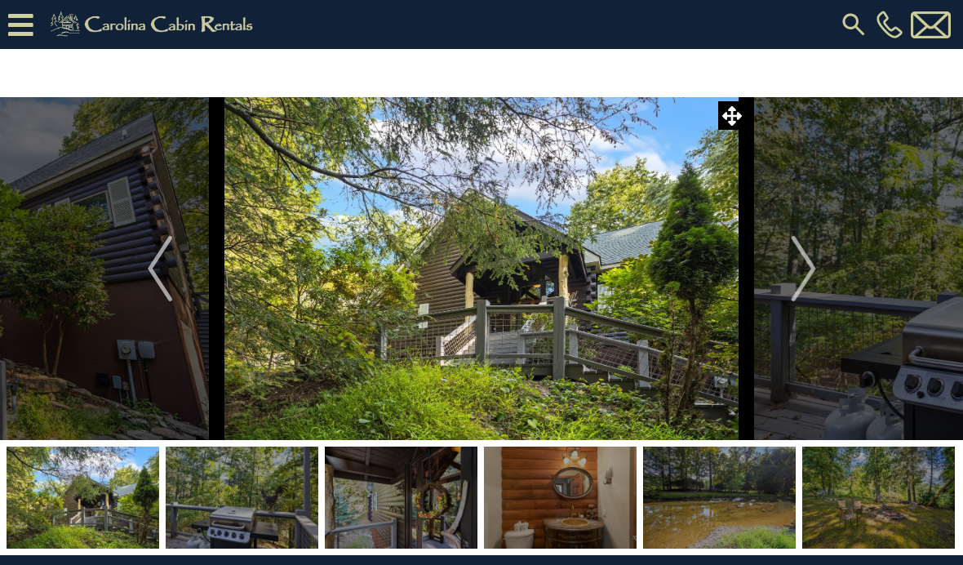
click at [822, 274] on button "Next" at bounding box center [804, 268] width 114 height 343
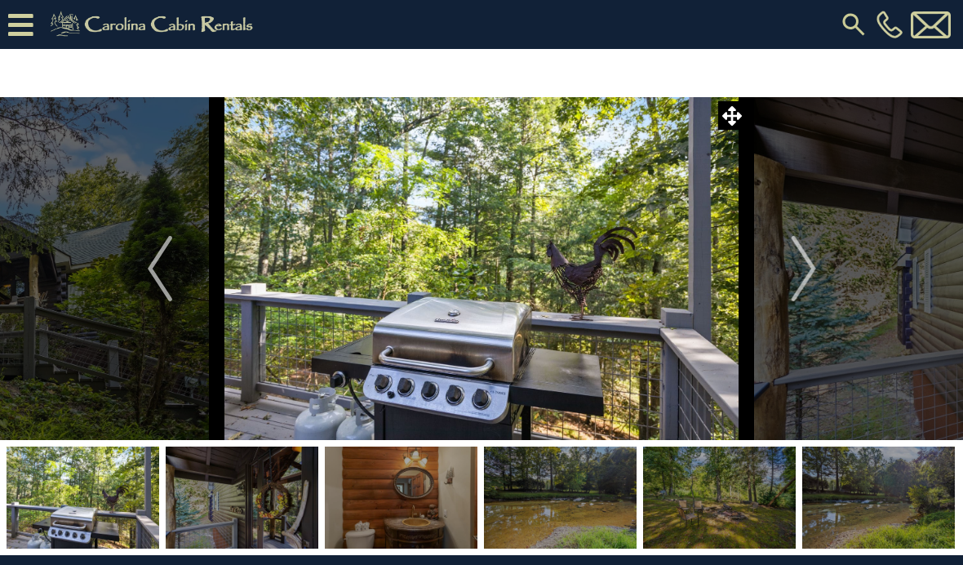
click at [810, 276] on img "Next" at bounding box center [803, 268] width 24 height 65
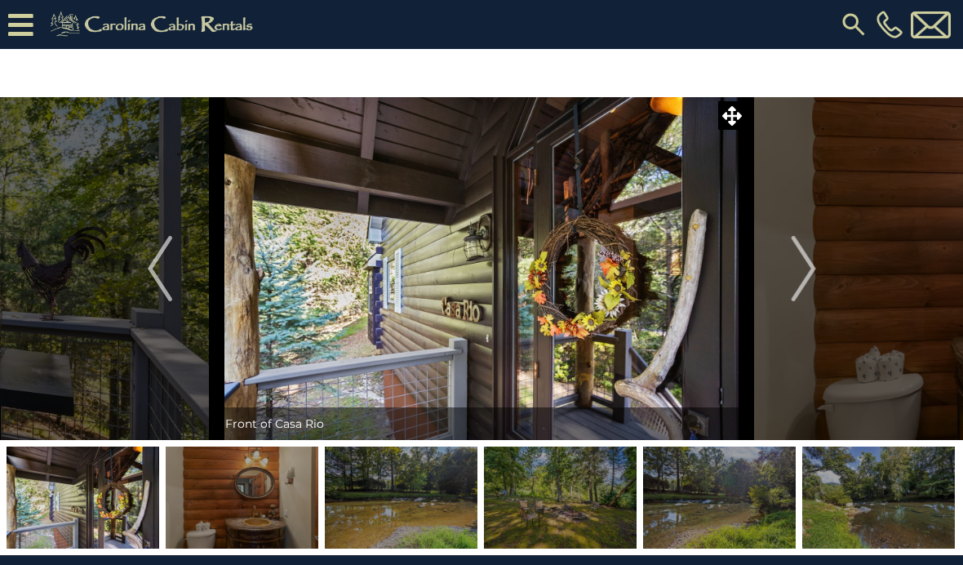
click at [842, 282] on button "Next" at bounding box center [804, 268] width 114 height 343
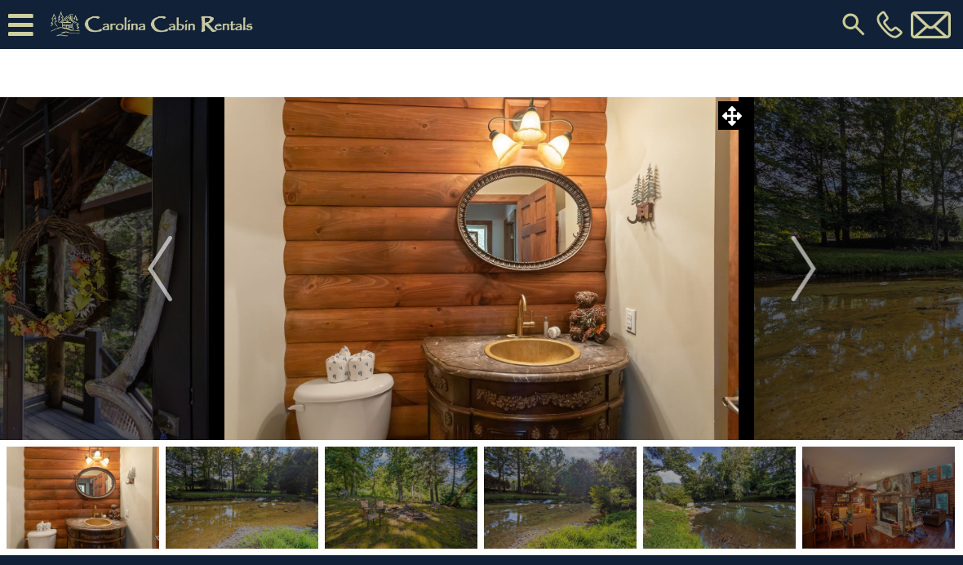
click at [835, 274] on button "Next" at bounding box center [804, 268] width 114 height 343
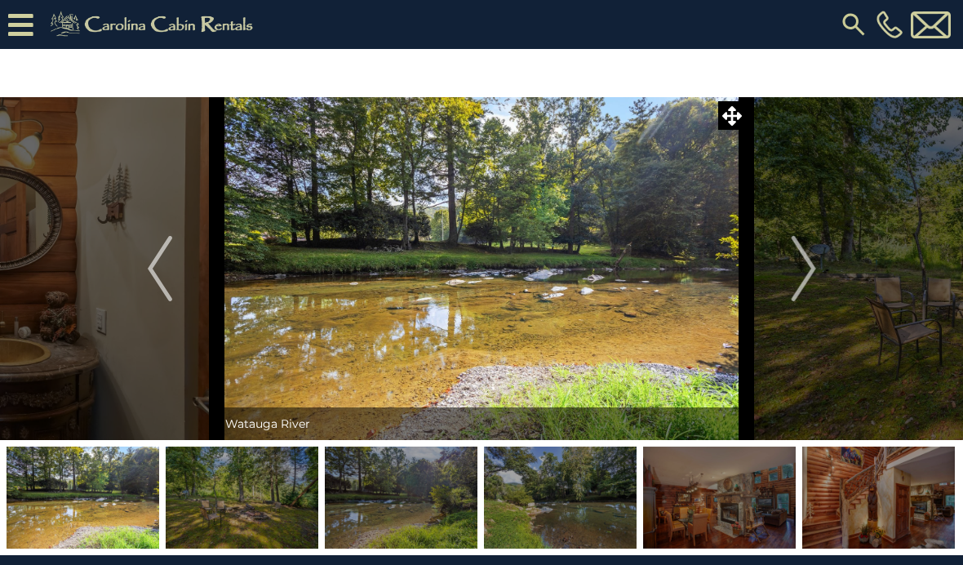
click at [838, 268] on button "Next" at bounding box center [804, 268] width 114 height 343
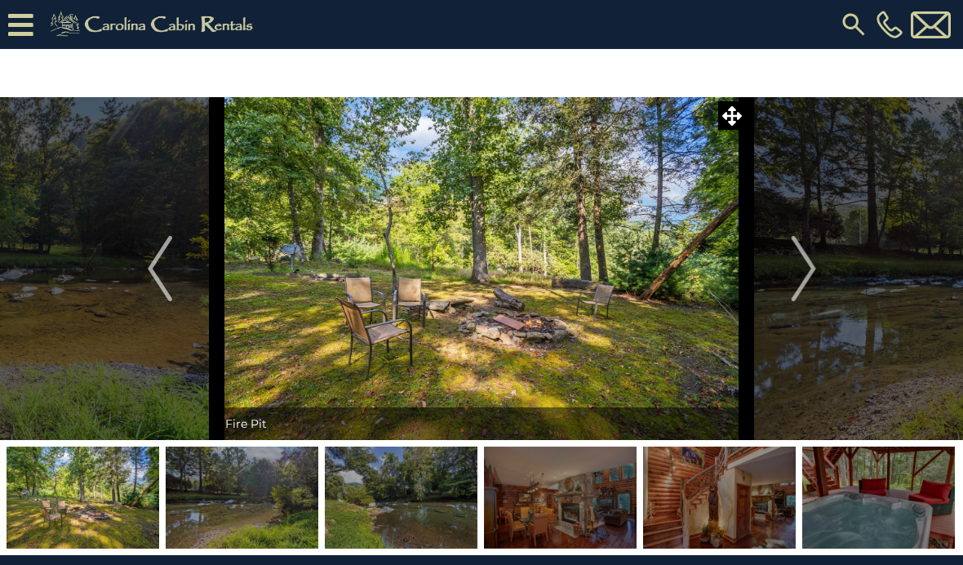
click at [830, 266] on button "Next" at bounding box center [804, 268] width 114 height 343
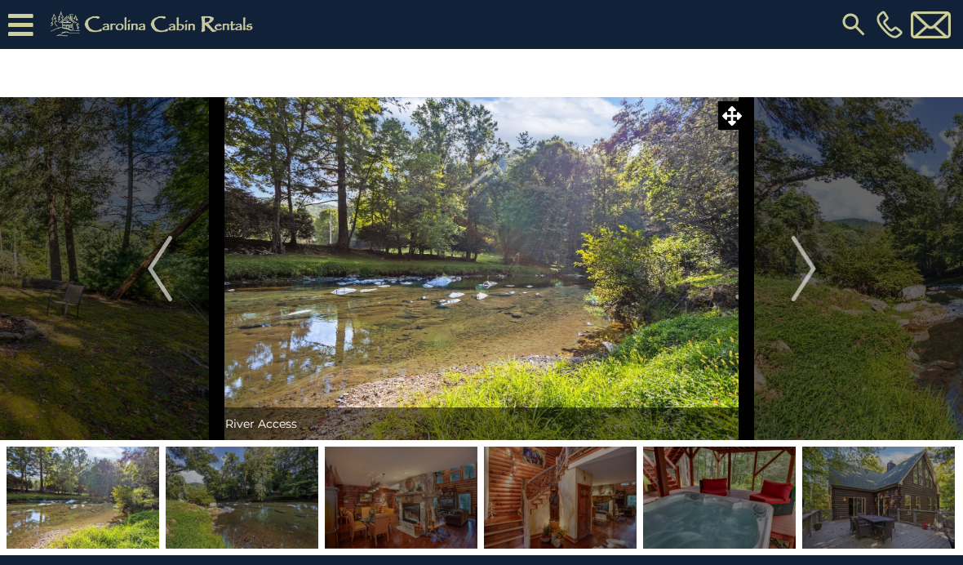
click at [830, 271] on button "Next" at bounding box center [804, 268] width 114 height 343
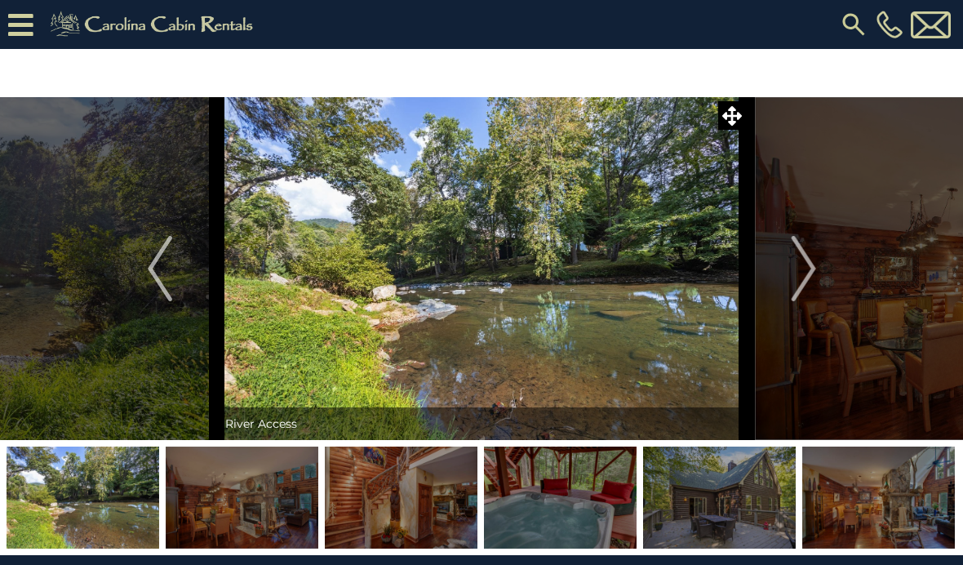
click at [824, 268] on button "Next" at bounding box center [804, 268] width 114 height 343
